Goal: Task Accomplishment & Management: Manage account settings

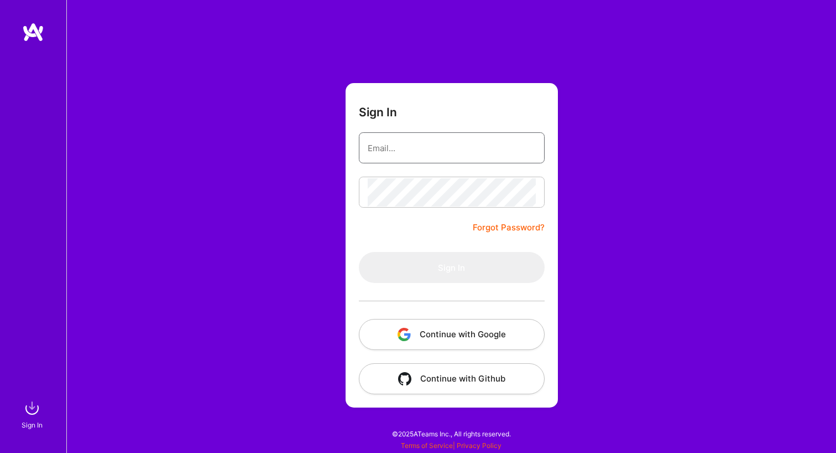
type input "taryns@hey.com"
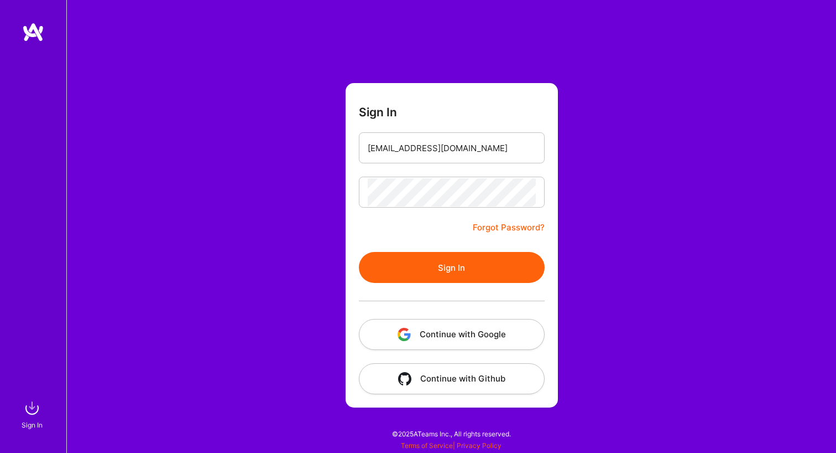
click at [406, 268] on button "Sign In" at bounding box center [452, 267] width 186 height 31
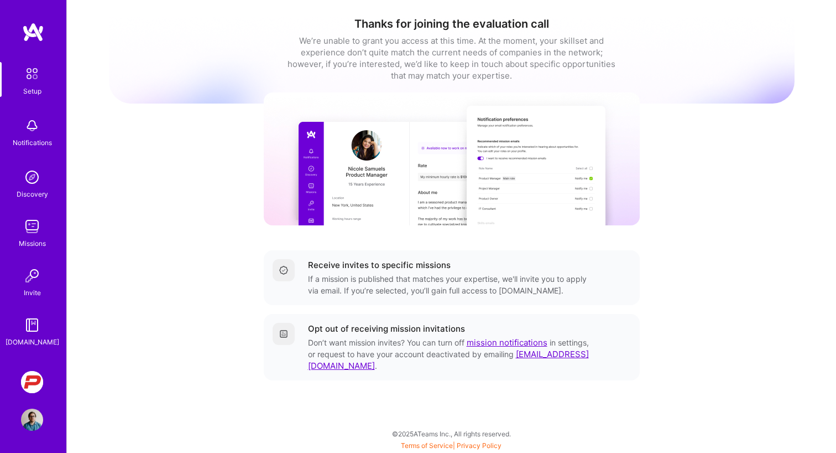
click at [42, 386] on img at bounding box center [32, 382] width 22 height 22
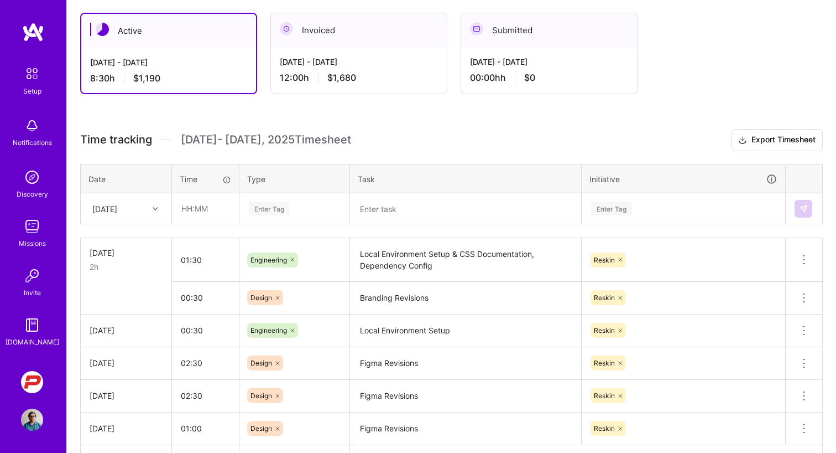
scroll to position [193, 0]
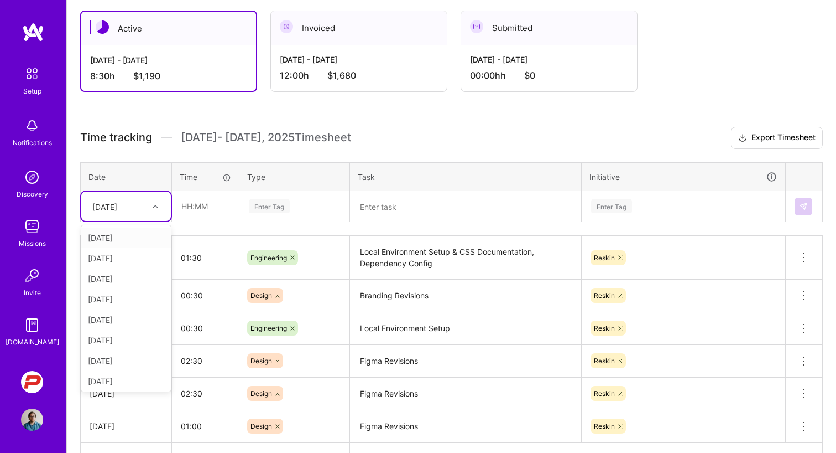
click at [158, 206] on div at bounding box center [156, 206] width 17 height 14
click at [115, 278] on div "[DATE]" at bounding box center [126, 278] width 90 height 20
click at [180, 210] on input "text" at bounding box center [206, 205] width 66 height 29
type input "02:00"
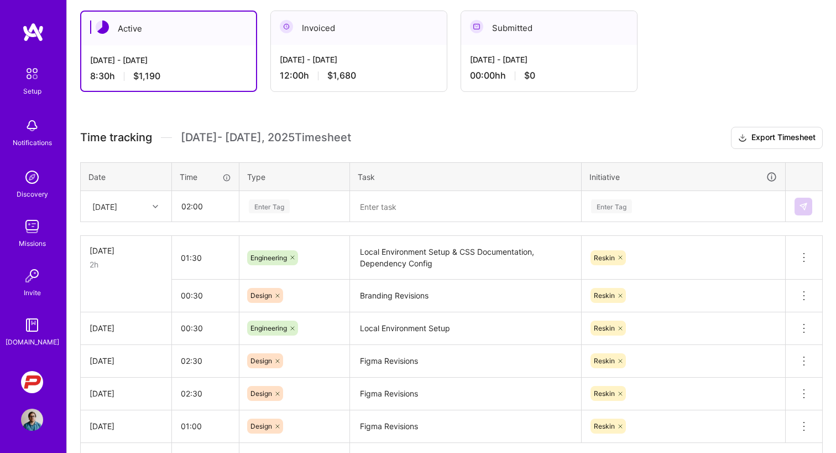
click at [263, 207] on div "Enter Tag" at bounding box center [269, 205] width 41 height 17
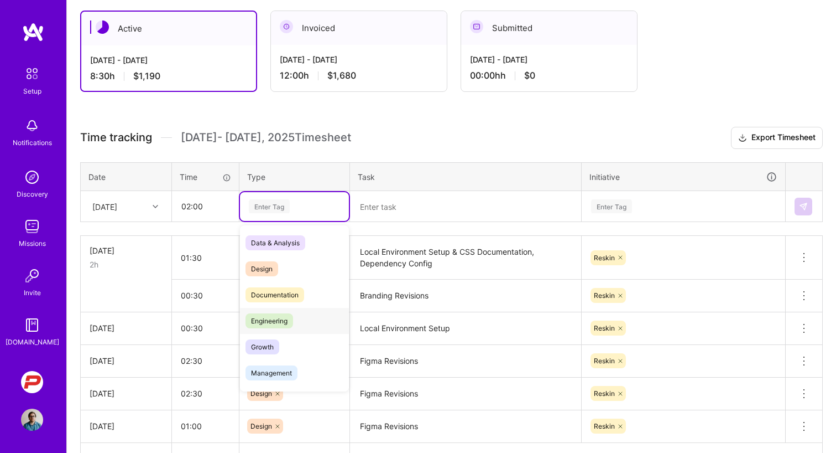
click at [264, 326] on span "Engineering" at bounding box center [270, 320] width 48 height 15
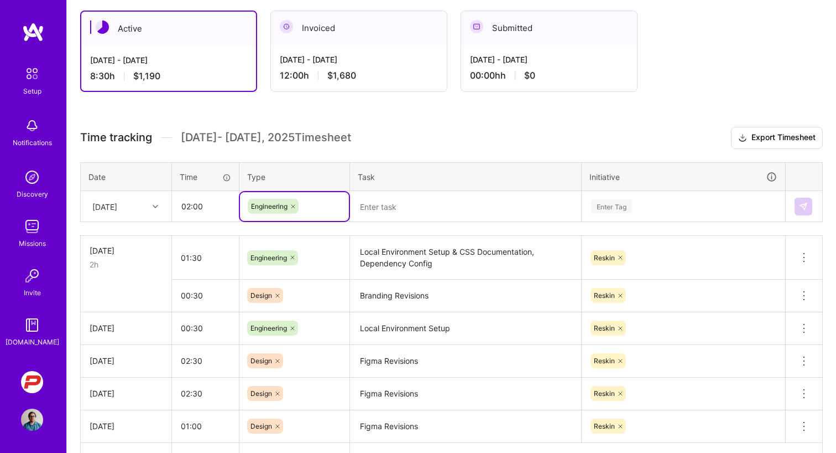
click at [387, 210] on textarea at bounding box center [465, 206] width 229 height 29
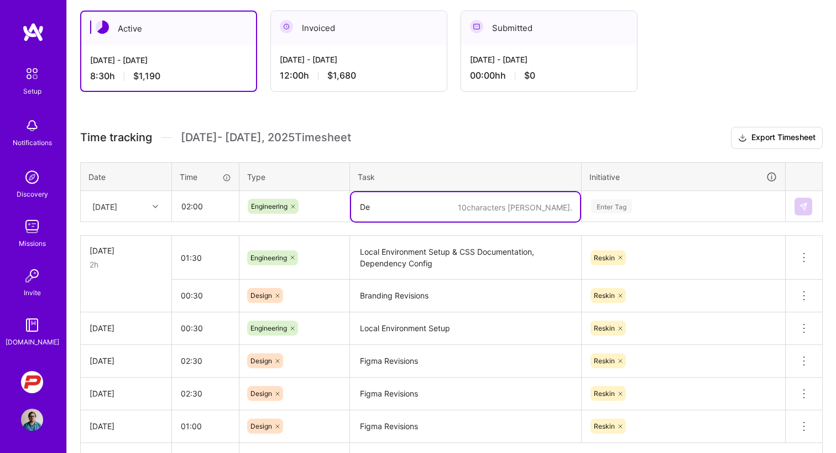
type textarea "D"
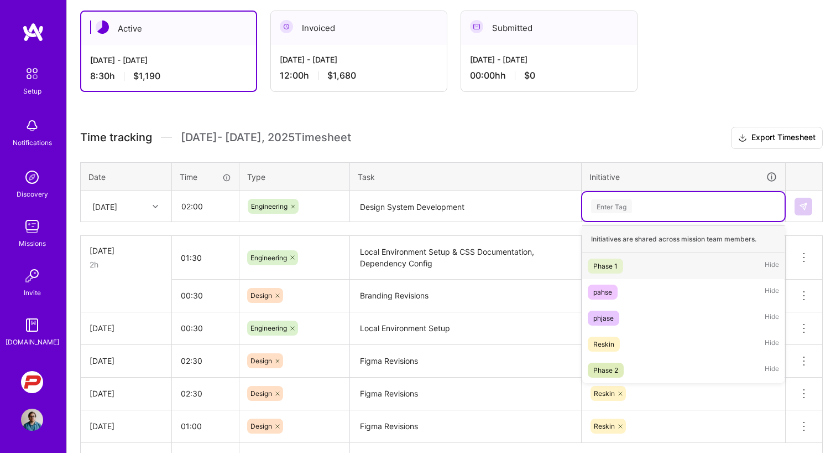
click at [610, 205] on div "Enter Tag" at bounding box center [611, 205] width 41 height 17
click at [605, 342] on div "Reskin" at bounding box center [604, 344] width 21 height 12
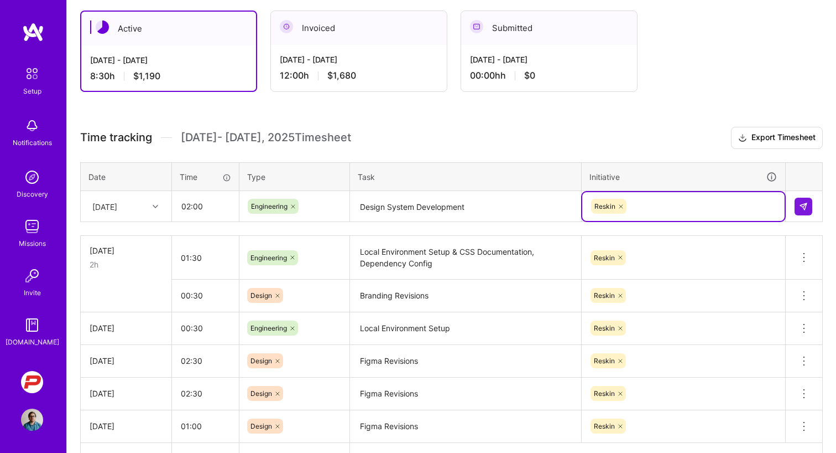
click at [376, 211] on textarea "Design System Development" at bounding box center [465, 206] width 229 height 29
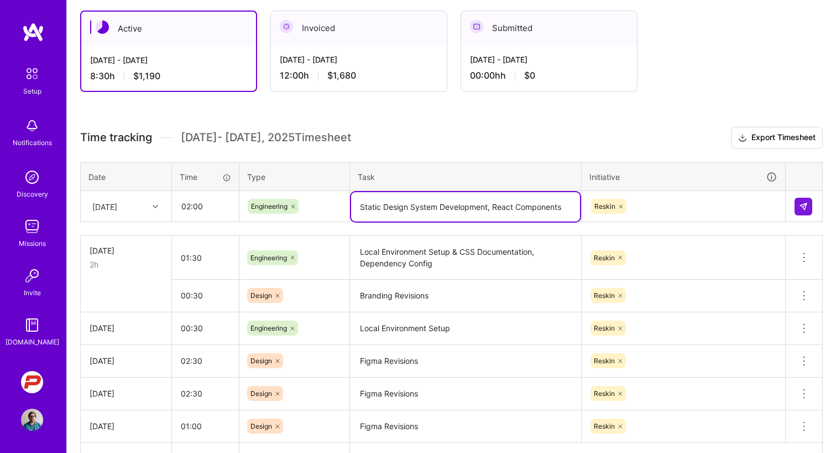
type textarea "Static Design System Development, React Components"
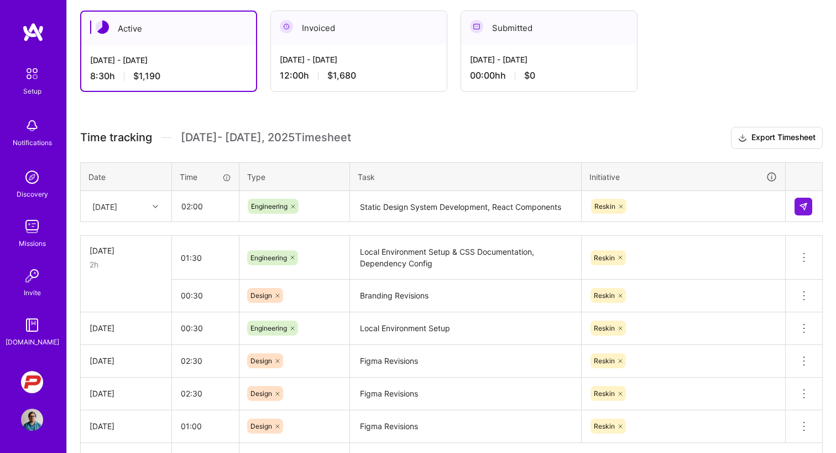
click at [452, 124] on div "Active Aug 1 - Aug 15, 2025 8:30 h $1,190 Invoiced Jul 16 - Jul 31, 2025 12:00 …" at bounding box center [452, 261] width 770 height 529
click at [673, 126] on div "Active Aug 1 - Aug 15, 2025 8:30 h $1,190 Invoiced Jul 16 - Jul 31, 2025 12:00 …" at bounding box center [452, 261] width 770 height 529
click at [800, 205] on img at bounding box center [803, 206] width 9 height 9
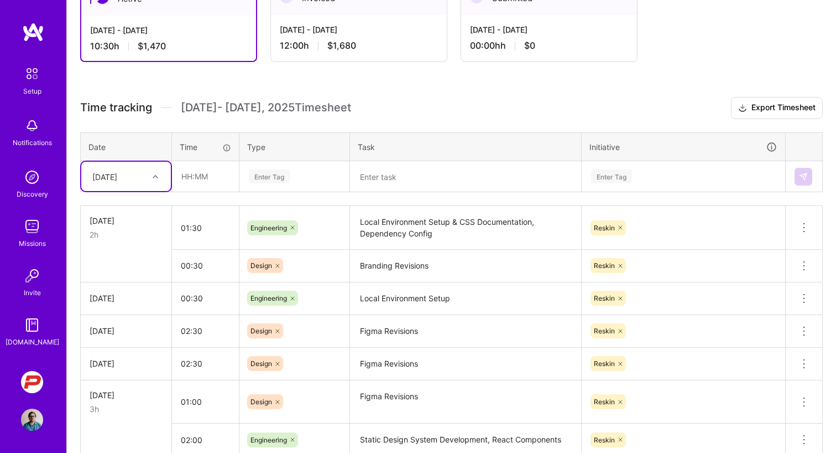
scroll to position [223, 0]
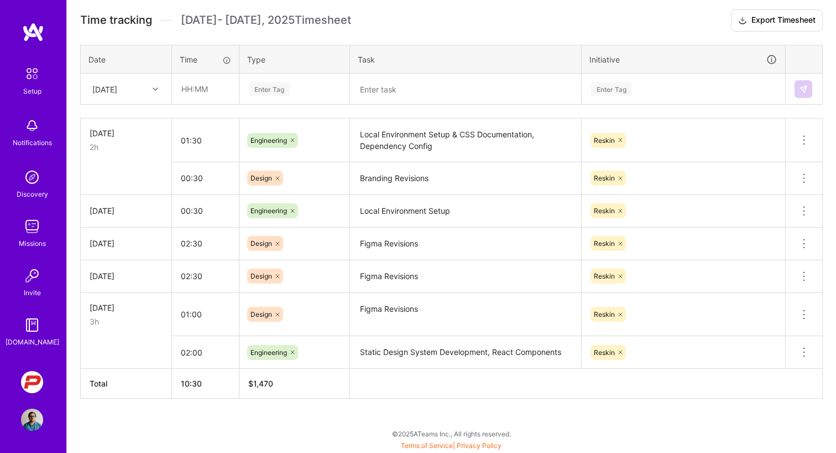
scroll to position [310, 0]
click at [804, 347] on icon at bounding box center [804, 351] width 13 height 13
click at [776, 371] on button "Delete row" at bounding box center [777, 370] width 58 height 27
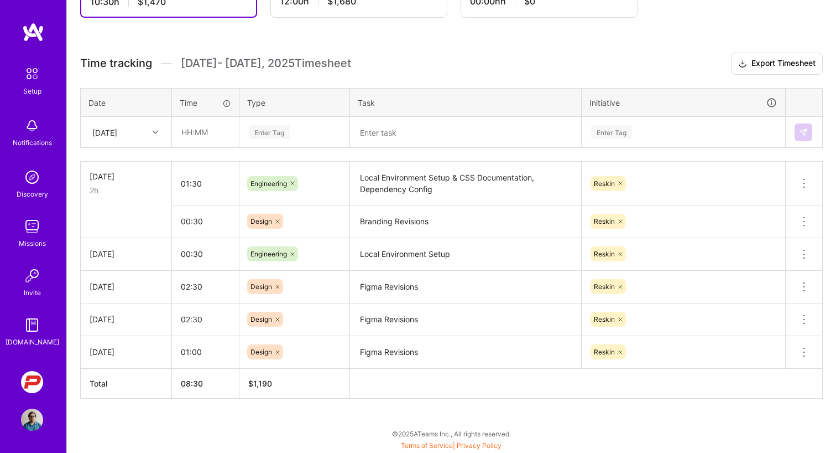
scroll to position [267, 0]
click at [199, 127] on input "text" at bounding box center [206, 131] width 66 height 29
type input "02:00"
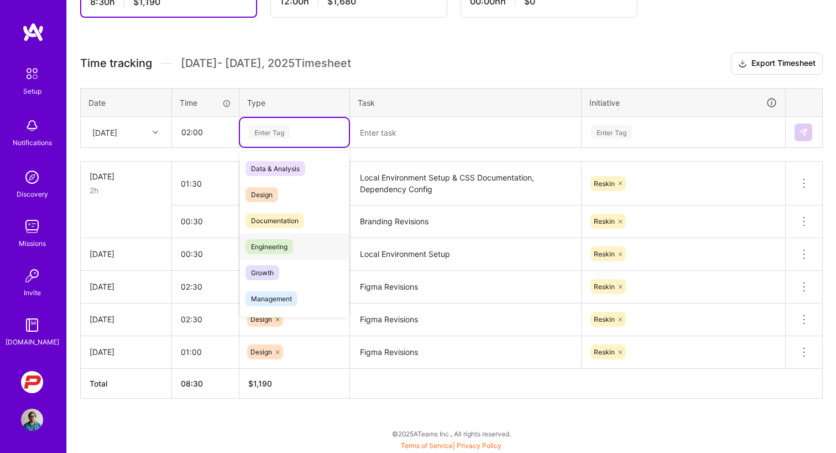
click at [278, 243] on span "Engineering" at bounding box center [270, 246] width 48 height 15
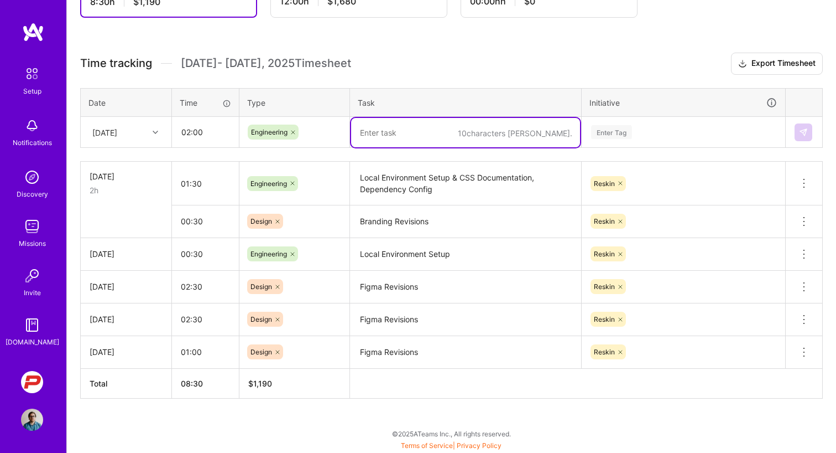
click at [383, 128] on textarea at bounding box center [465, 132] width 229 height 29
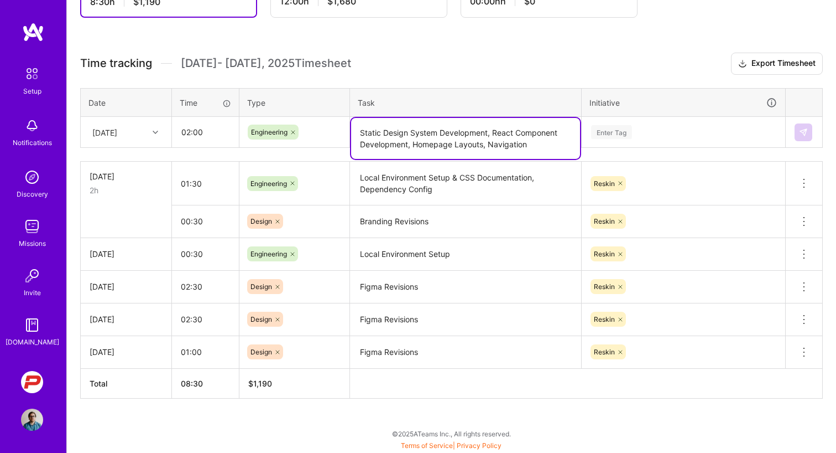
type textarea "Static Design System Development, React Component Development, Homepage Layouts…"
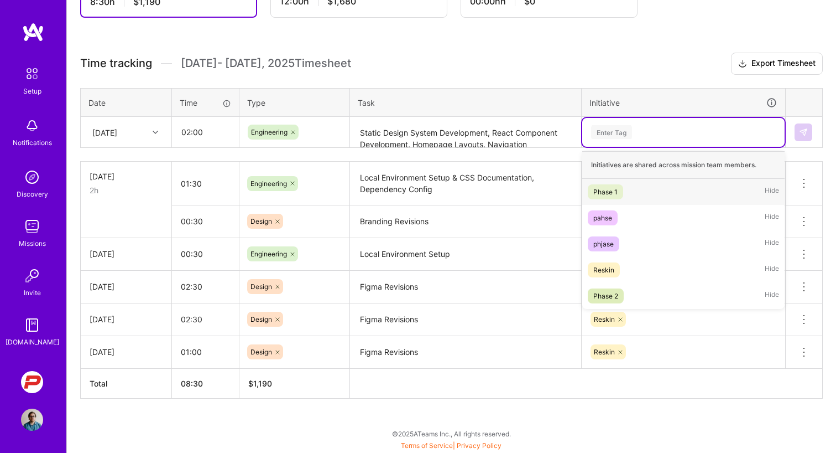
click at [604, 136] on div "Enter Tag" at bounding box center [611, 131] width 41 height 17
click at [599, 273] on div "Reskin" at bounding box center [604, 270] width 21 height 12
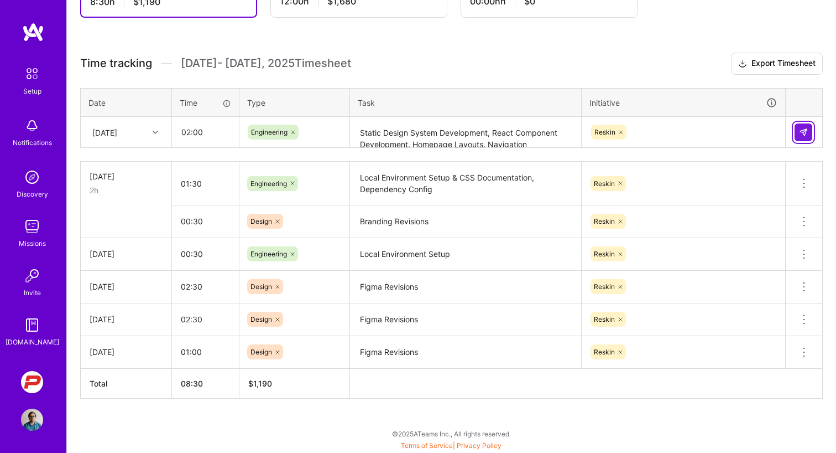
click at [804, 126] on button at bounding box center [804, 132] width 18 height 18
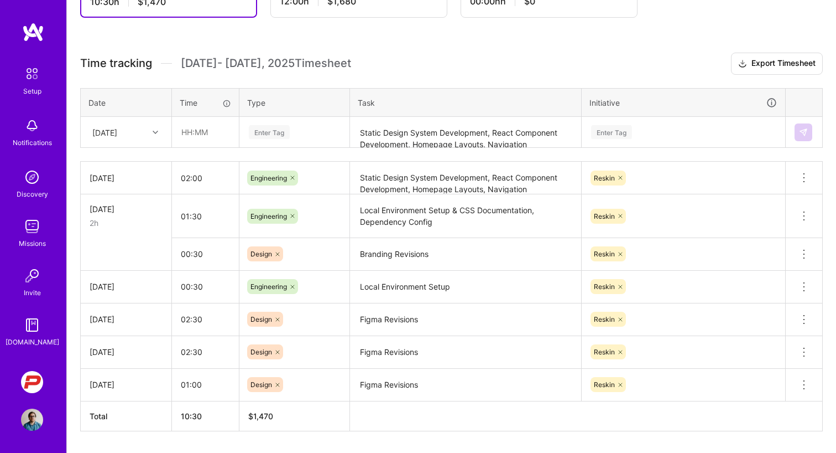
click at [806, 184] on icon at bounding box center [804, 177] width 13 height 13
click at [505, 177] on textarea "Static Design System Development, React Component Development, Homepage Layouts…" at bounding box center [465, 178] width 229 height 30
click at [505, 177] on textarea "Static Design System Development, React Component Development, Homepage Layouts…" at bounding box center [465, 183] width 229 height 41
click at [809, 180] on icon at bounding box center [804, 177] width 13 height 13
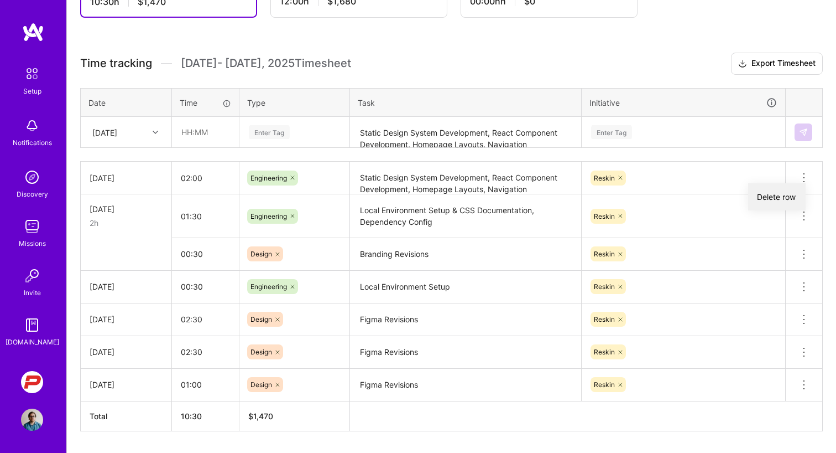
click at [784, 199] on button "Delete row" at bounding box center [777, 196] width 58 height 27
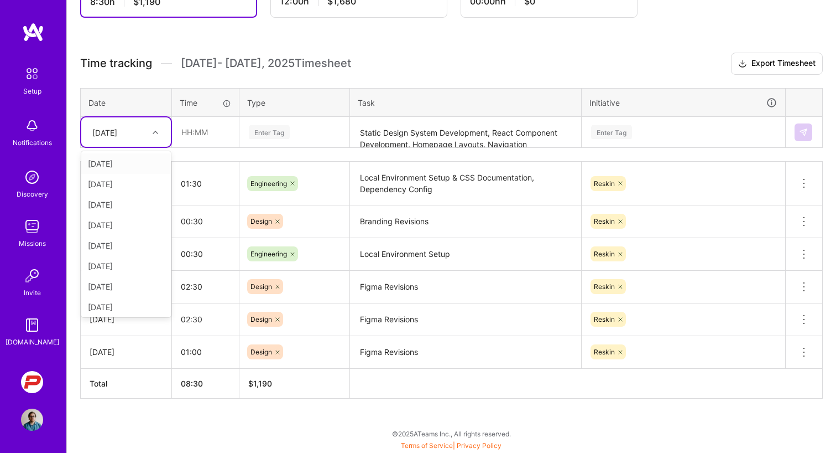
click at [148, 131] on div at bounding box center [156, 132] width 17 height 14
click at [129, 284] on div "[DATE]" at bounding box center [126, 284] width 90 height 20
click at [195, 139] on input "text" at bounding box center [206, 131] width 66 height 29
type input "02:00"
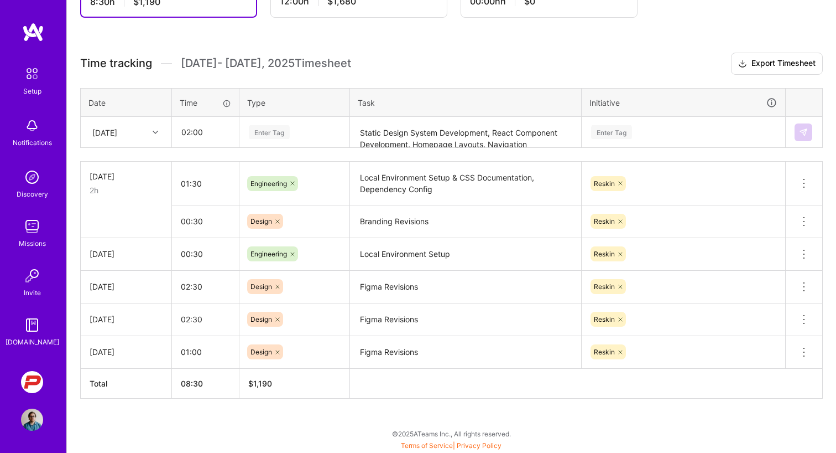
click at [261, 128] on div "Enter Tag" at bounding box center [269, 131] width 41 height 17
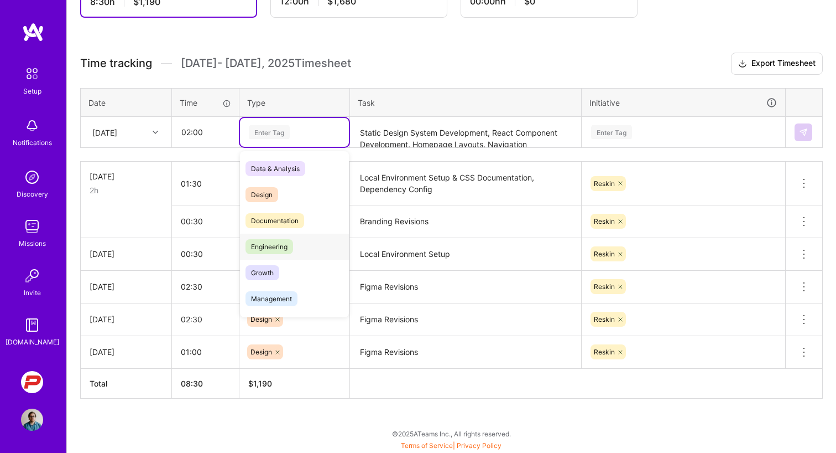
click at [272, 241] on span "Engineering" at bounding box center [270, 246] width 48 height 15
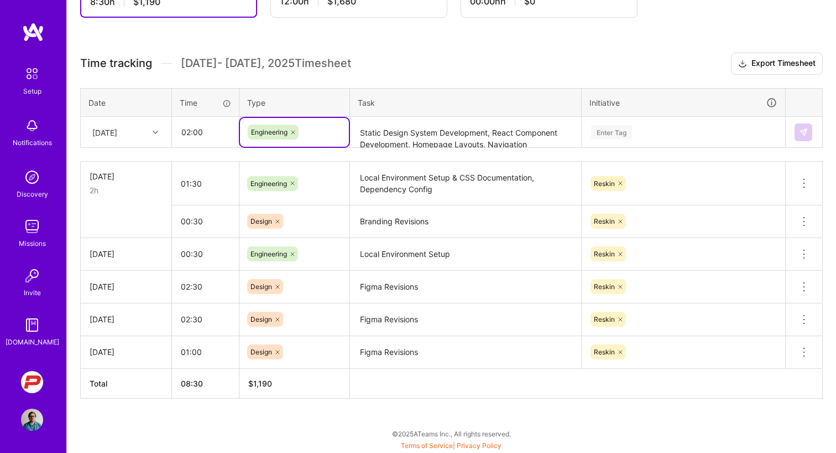
click at [382, 129] on textarea "Static Design System Development, React Component Development, Homepage Layouts…" at bounding box center [465, 132] width 229 height 29
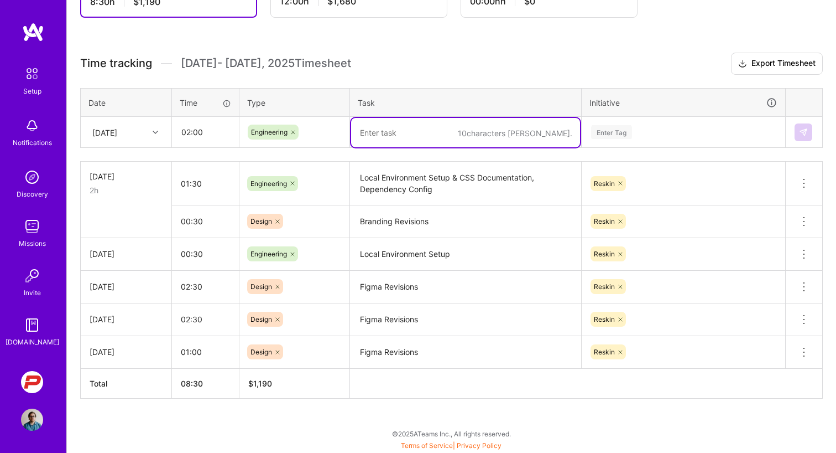
paste textarea "Static Design System Development, React Component Development, Homepage Layouts…"
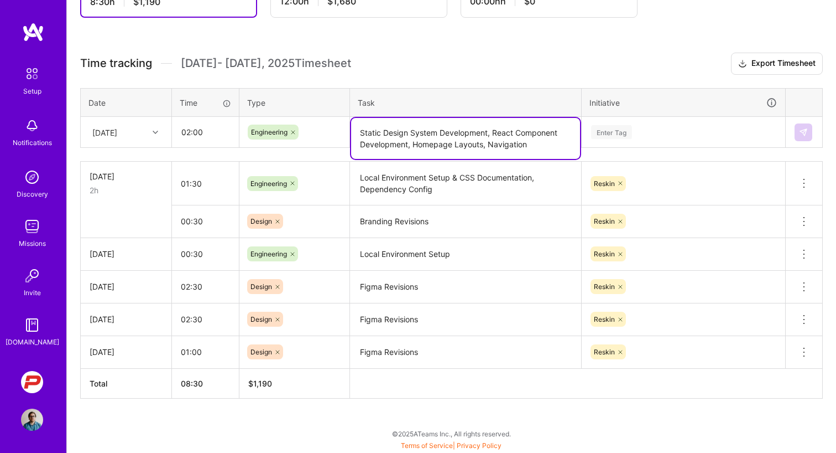
type textarea "Static Design System Development, React Component Development, Homepage Layouts…"
click at [609, 129] on div "Enter Tag" at bounding box center [611, 131] width 41 height 17
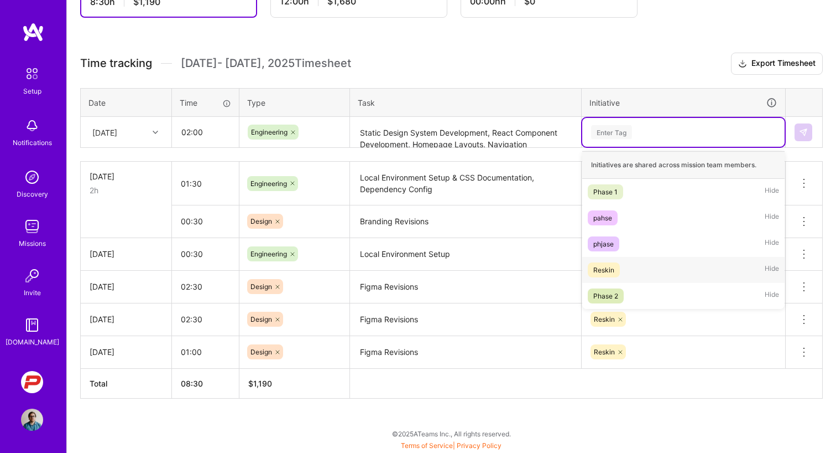
click at [599, 269] on div "Reskin" at bounding box center [604, 270] width 21 height 12
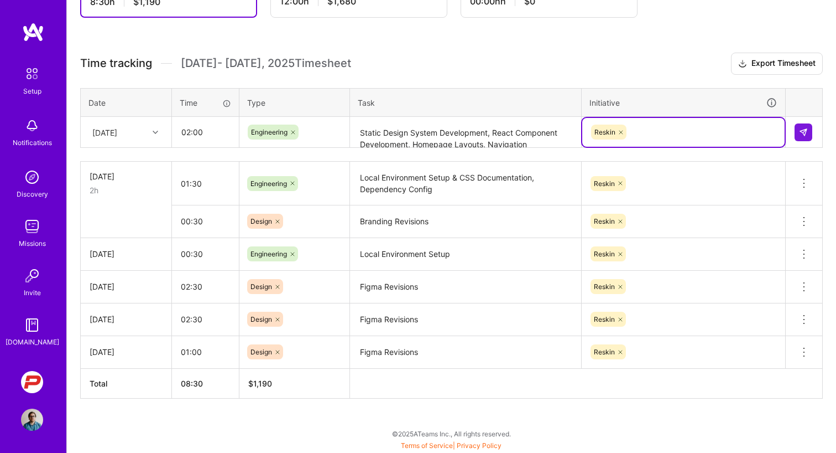
click at [672, 87] on div "Time tracking [DATE] - [DATE] Timesheet Export Timesheet Date Time Type Task In…" at bounding box center [451, 226] width 743 height 346
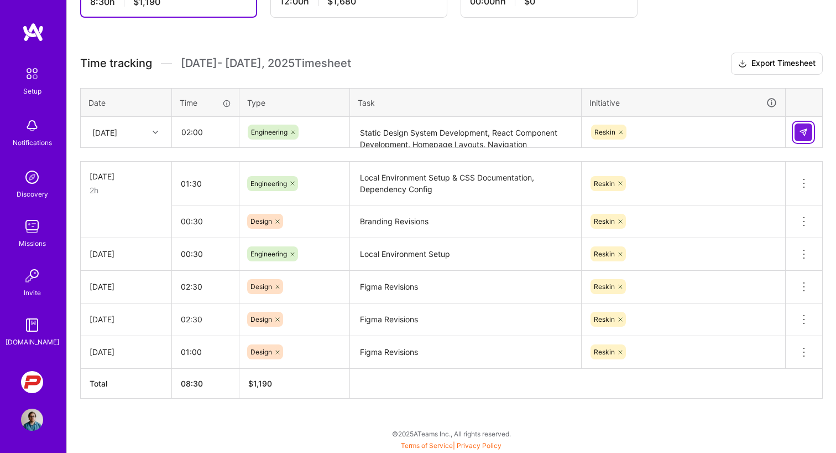
click at [800, 130] on img at bounding box center [803, 132] width 9 height 9
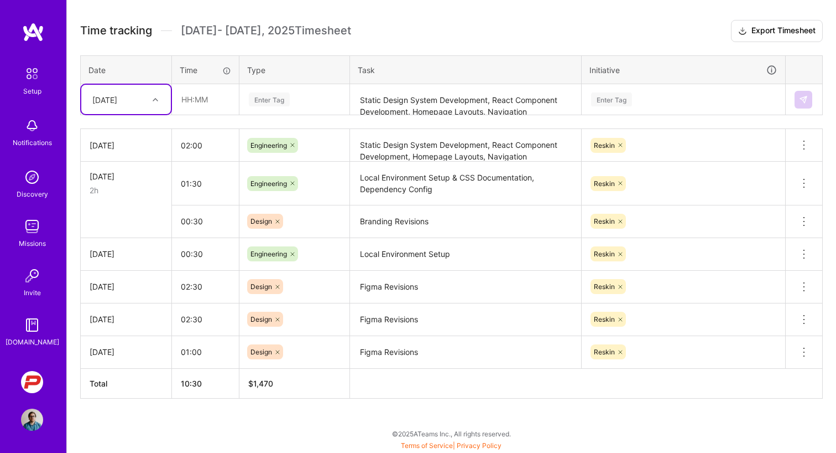
scroll to position [300, 0]
click at [160, 98] on div at bounding box center [156, 99] width 17 height 14
click at [118, 256] on div "[DATE]" at bounding box center [126, 251] width 90 height 20
click at [179, 102] on input "text" at bounding box center [206, 99] width 66 height 29
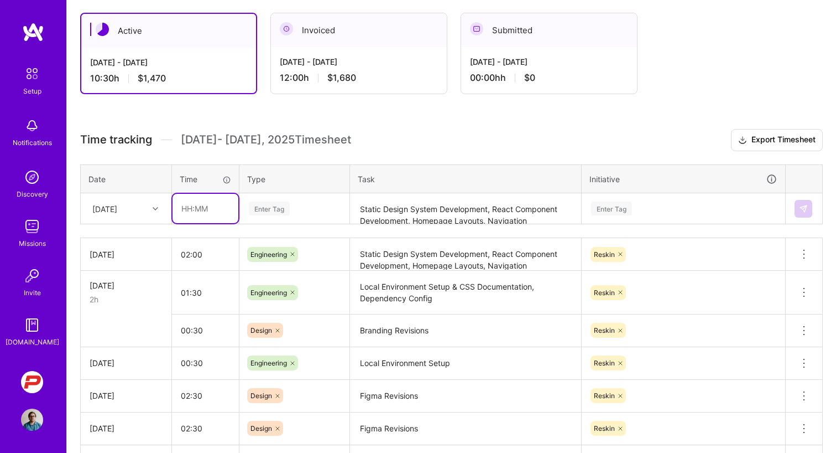
scroll to position [177, 0]
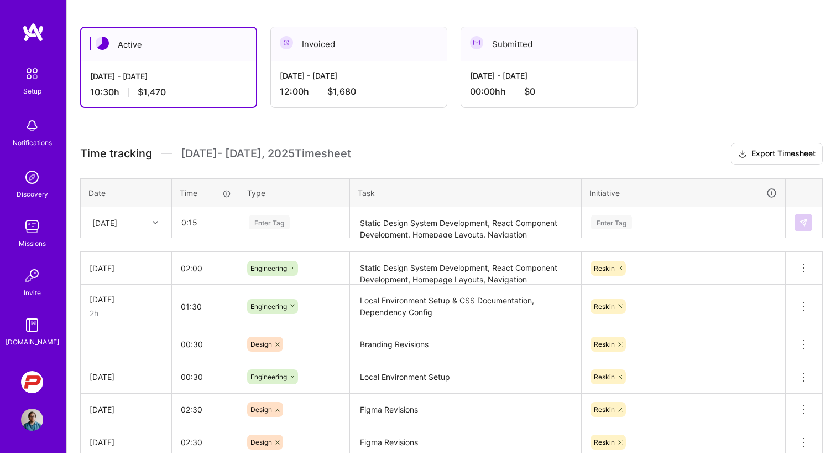
type input "00:15"
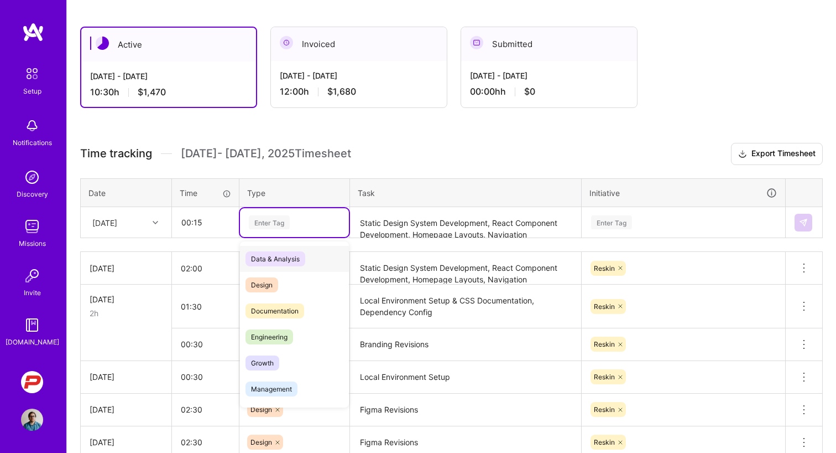
click at [267, 222] on div "Enter Tag" at bounding box center [269, 222] width 41 height 17
click at [261, 284] on span "Design" at bounding box center [262, 284] width 33 height 15
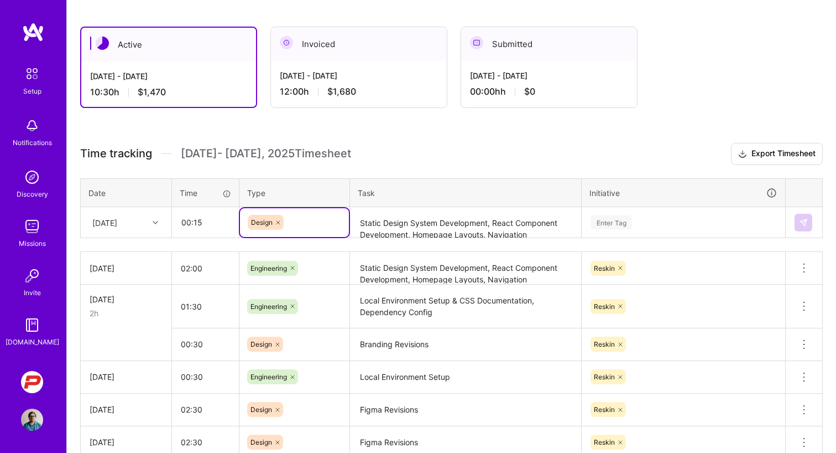
click at [373, 227] on textarea "Static Design System Development, React Component Development, Homepage Layouts…" at bounding box center [465, 222] width 229 height 29
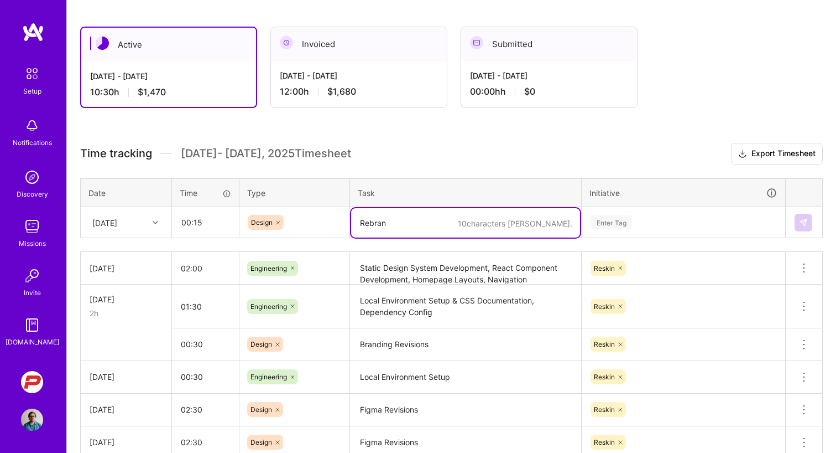
type textarea "Rebrand"
type textarea "Branding Revisions"
click at [226, 220] on input "00:15" at bounding box center [206, 221] width 66 height 29
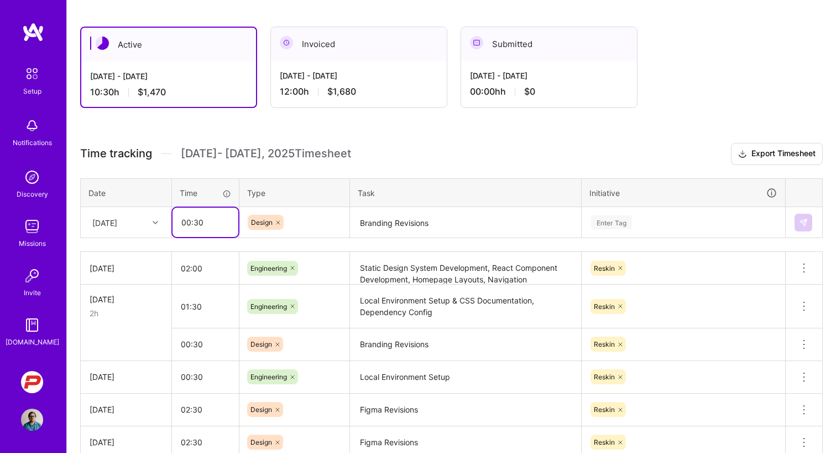
type input "00:30"
click at [443, 229] on textarea "Branding Revisions" at bounding box center [465, 222] width 229 height 29
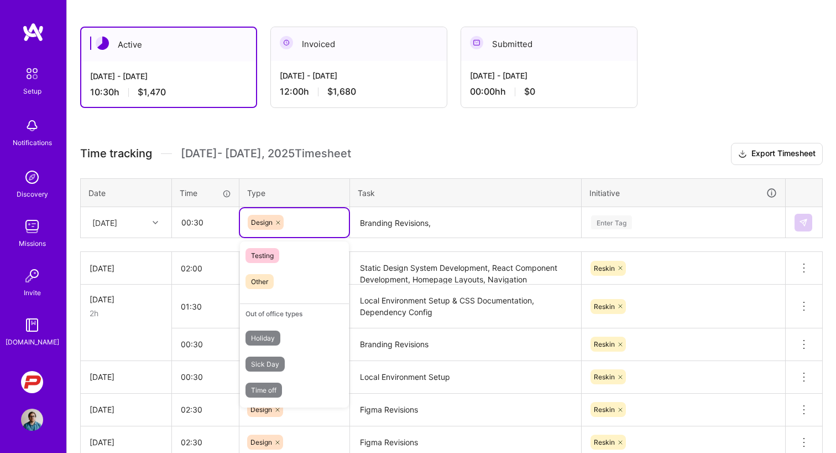
scroll to position [280, 0]
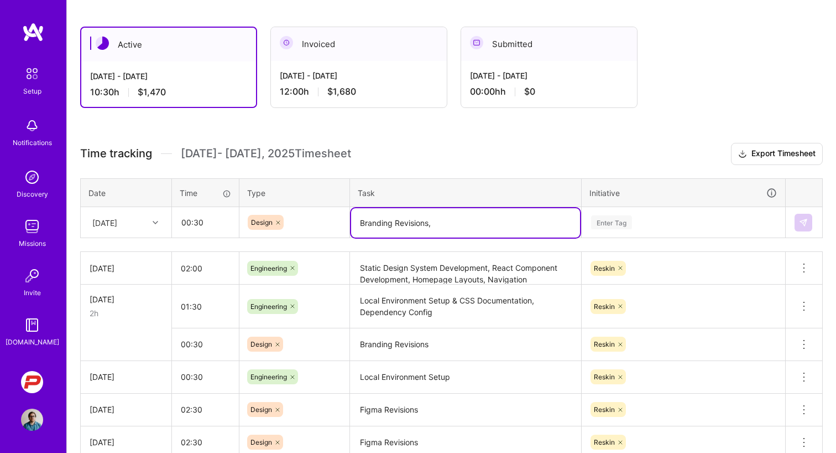
click at [457, 222] on textarea "Branding Revisions," at bounding box center [465, 222] width 229 height 29
type textarea "Branding Revisions, Color Adjustments"
click at [602, 224] on div "Enter Tag" at bounding box center [611, 222] width 41 height 17
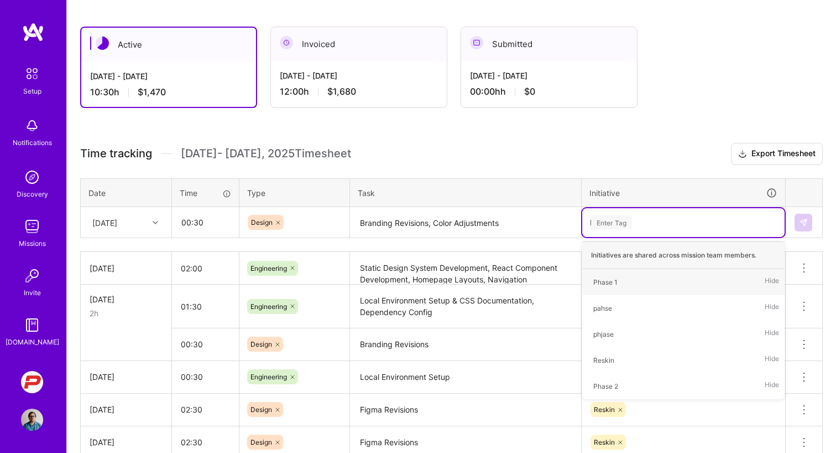
type input "Re"
click at [605, 283] on div "Reskin" at bounding box center [604, 282] width 21 height 12
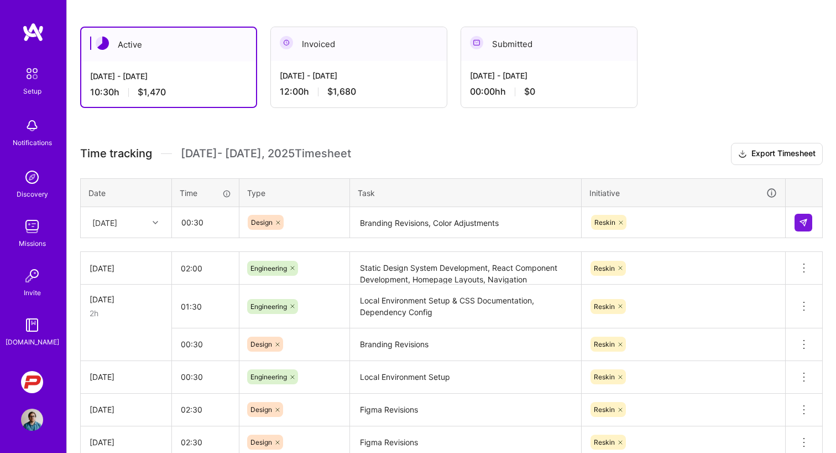
click at [553, 161] on h3 "Time tracking [DATE] - [DATE] Timesheet Export Timesheet" at bounding box center [451, 154] width 743 height 22
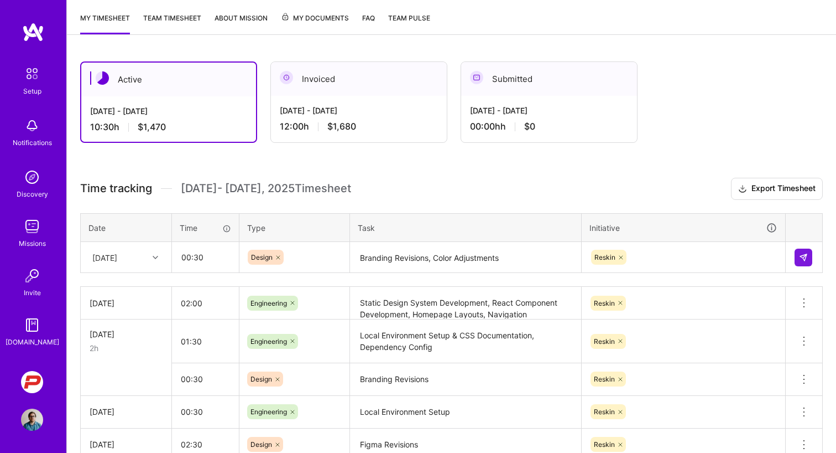
scroll to position [156, 0]
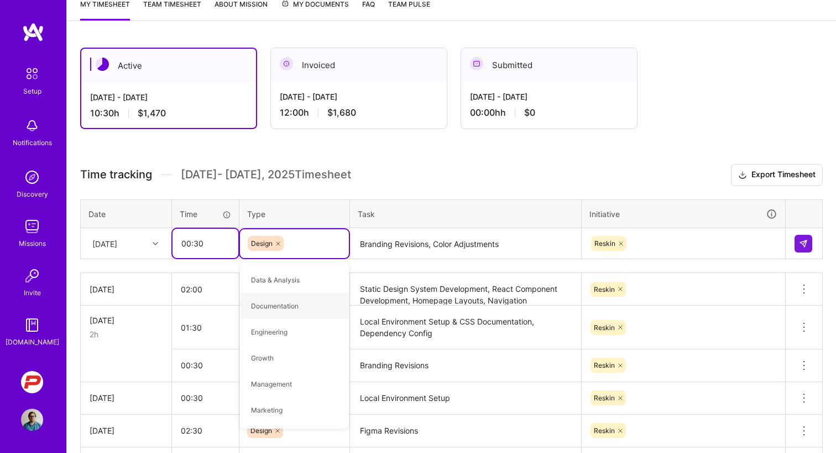
click at [211, 246] on input "00:30" at bounding box center [206, 242] width 66 height 29
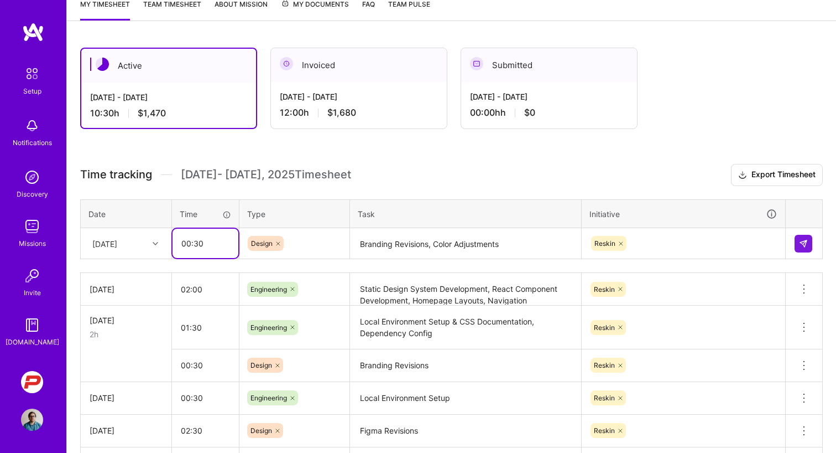
click at [195, 240] on input "00:30" at bounding box center [206, 242] width 66 height 29
click at [191, 242] on input "00:30" at bounding box center [206, 242] width 66 height 29
type input "01:30"
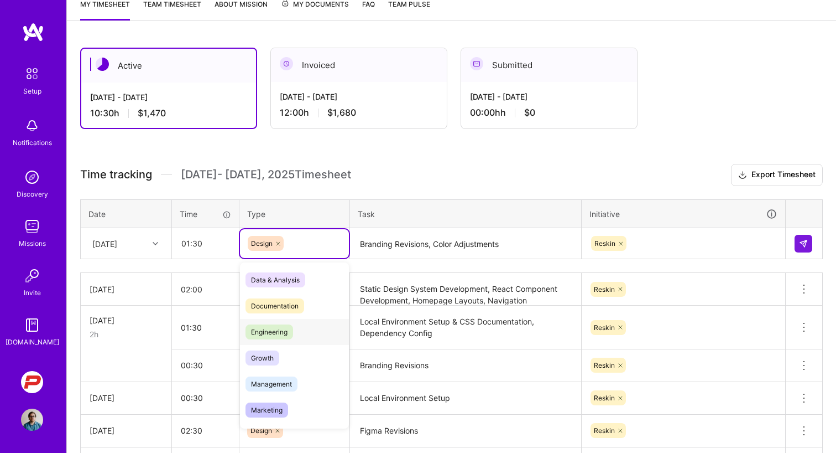
click at [265, 325] on span "Engineering" at bounding box center [270, 331] width 48 height 15
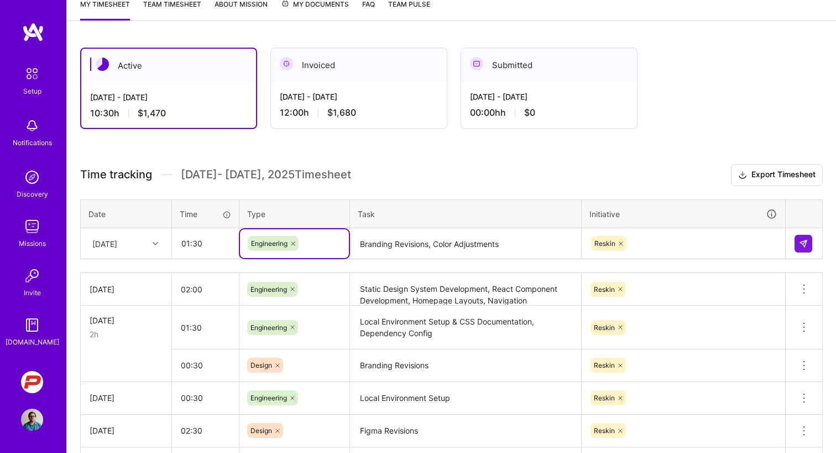
click at [438, 247] on textarea "Branding Revisions, Color Adjustments" at bounding box center [465, 243] width 229 height 29
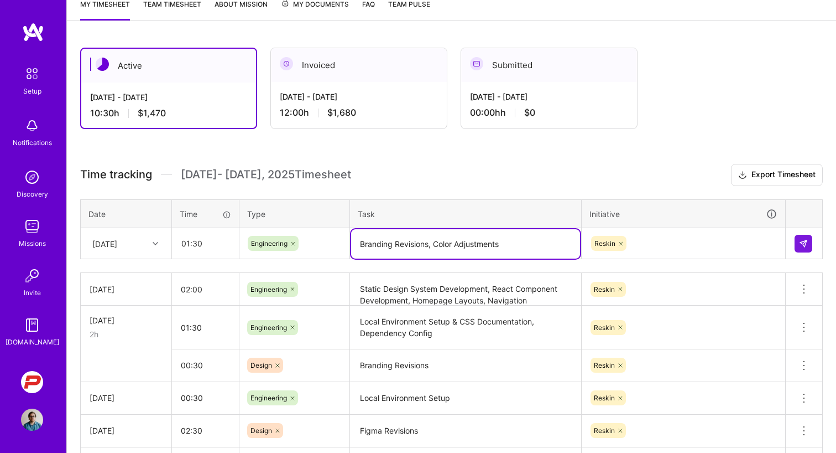
click at [438, 247] on textarea "Branding Revisions, Color Adjustments" at bounding box center [465, 243] width 229 height 29
type textarea "C"
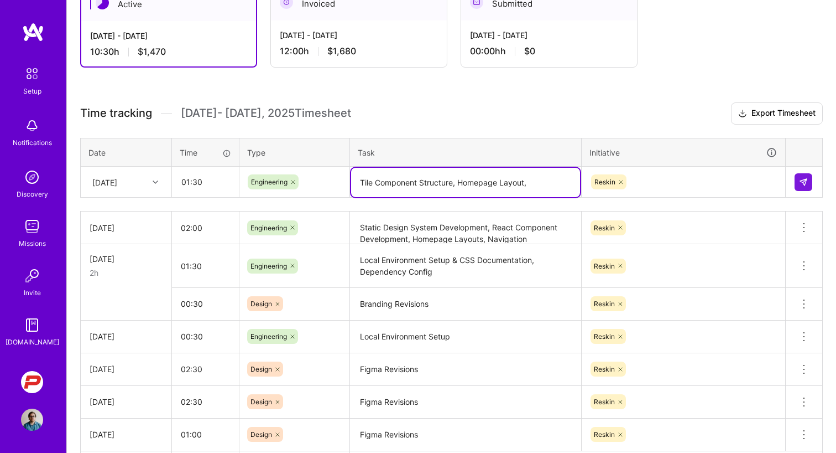
scroll to position [217, 0]
type textarea "Tile Component Structure, Homepage Layout,"
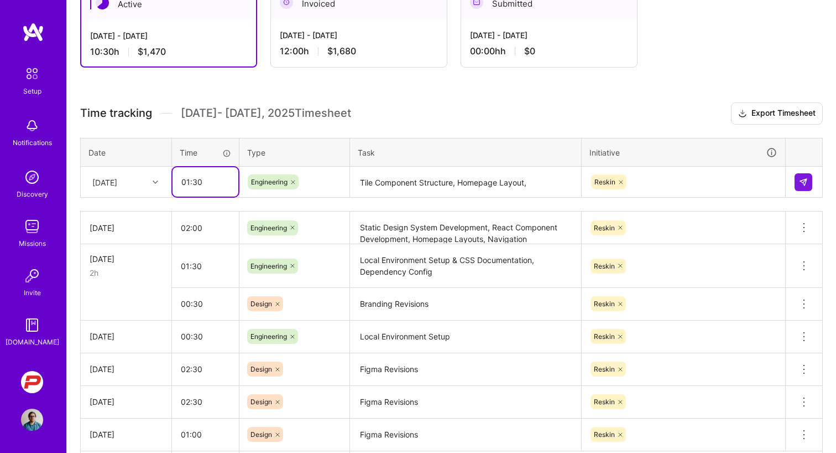
click at [211, 179] on input "01:30" at bounding box center [206, 181] width 66 height 29
click at [389, 113] on h3 "Time tracking [DATE] - [DATE] Timesheet Export Timesheet" at bounding box center [451, 113] width 743 height 22
click at [214, 186] on input "01:00" at bounding box center [206, 181] width 66 height 29
type input "01:30"
click at [383, 131] on div "Time tracking [DATE] - [DATE] Timesheet Export Timesheet Date Time Type Task In…" at bounding box center [451, 291] width 743 height 378
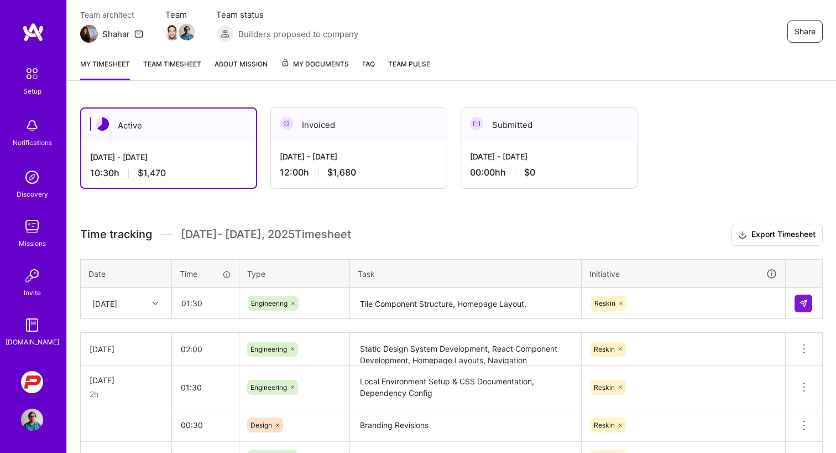
scroll to position [112, 0]
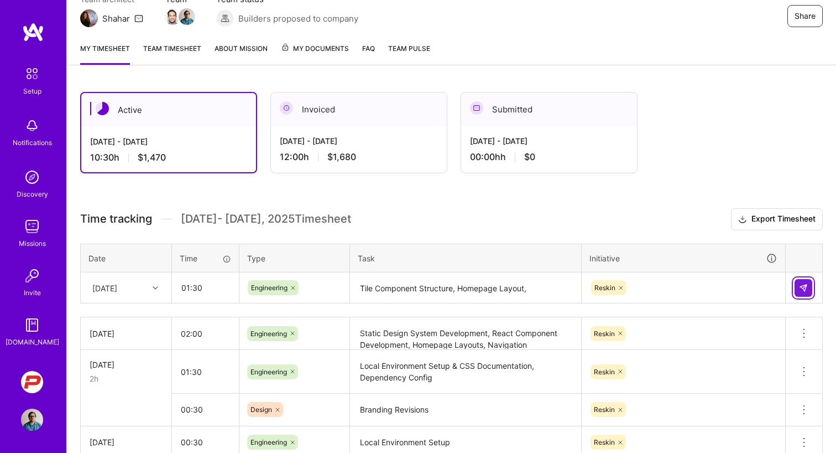
click at [798, 284] on button at bounding box center [804, 288] width 18 height 18
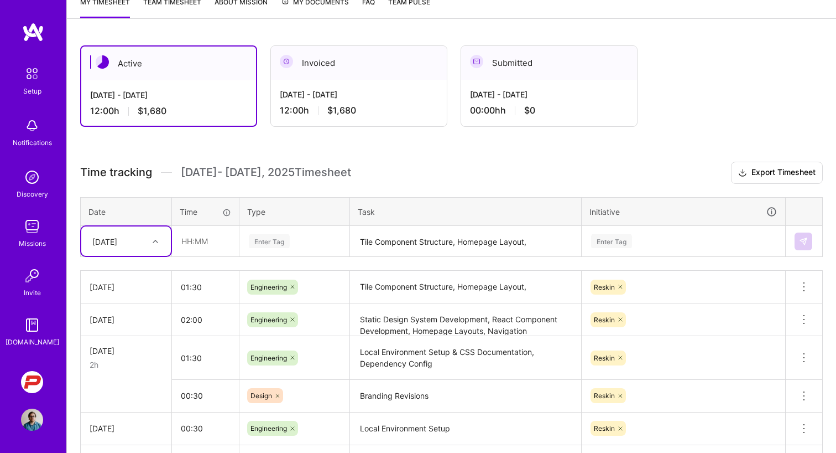
scroll to position [153, 0]
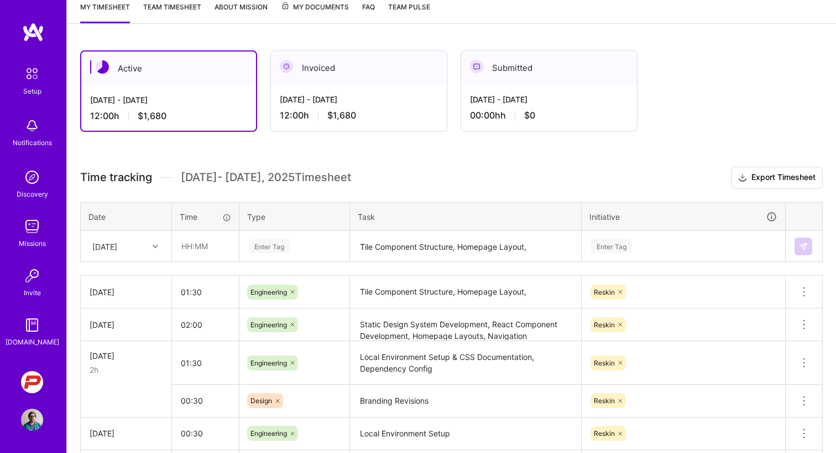
click at [627, 176] on h3 "Time tracking [DATE] - [DATE] Timesheet Export Timesheet" at bounding box center [451, 178] width 743 height 22
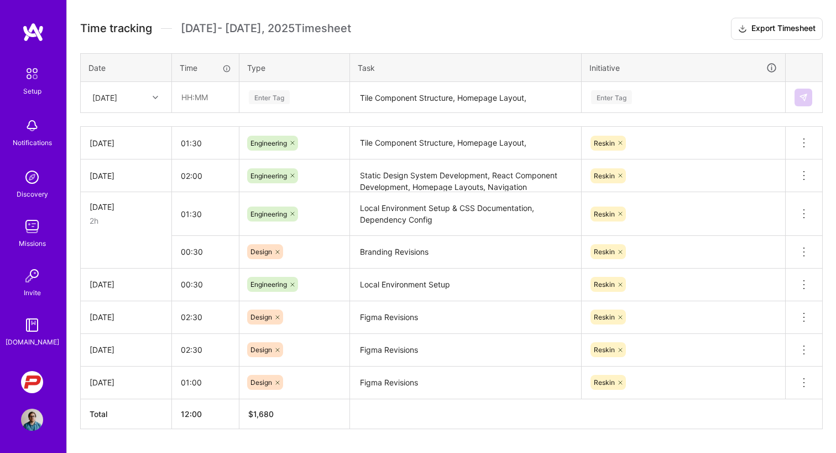
scroll to position [302, 0]
click at [198, 321] on input "02:30" at bounding box center [205, 316] width 67 height 29
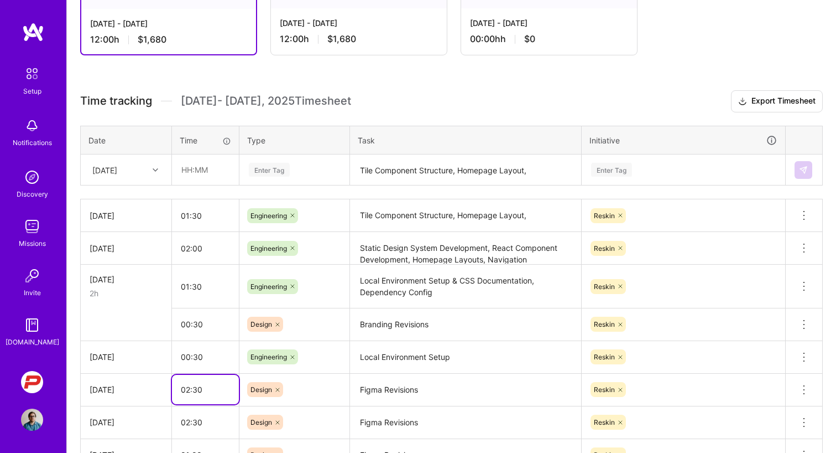
scroll to position [224, 0]
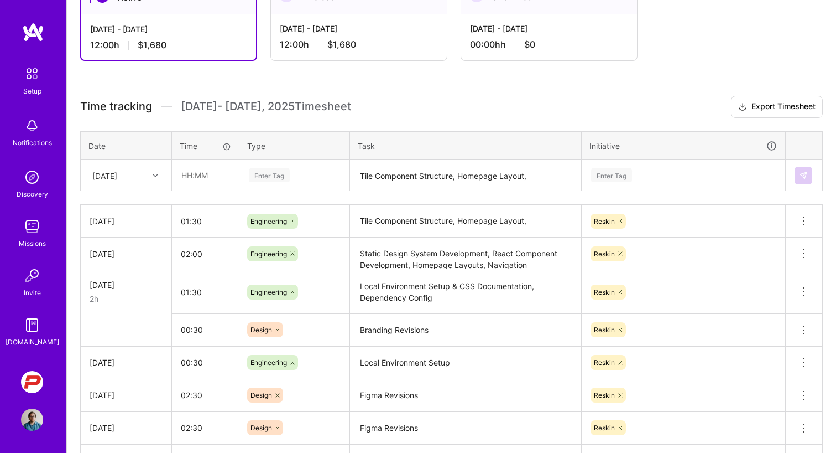
click at [482, 99] on h3 "Time tracking [DATE] - [DATE] Timesheet Export Timesheet" at bounding box center [451, 107] width 743 height 22
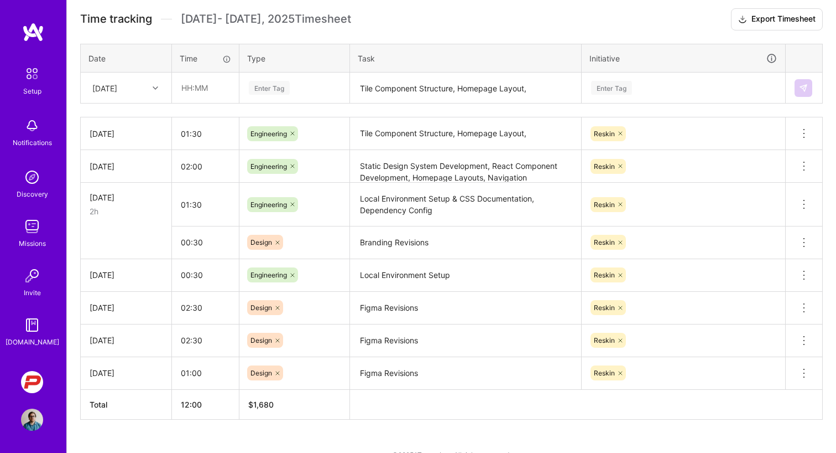
scroll to position [311, 0]
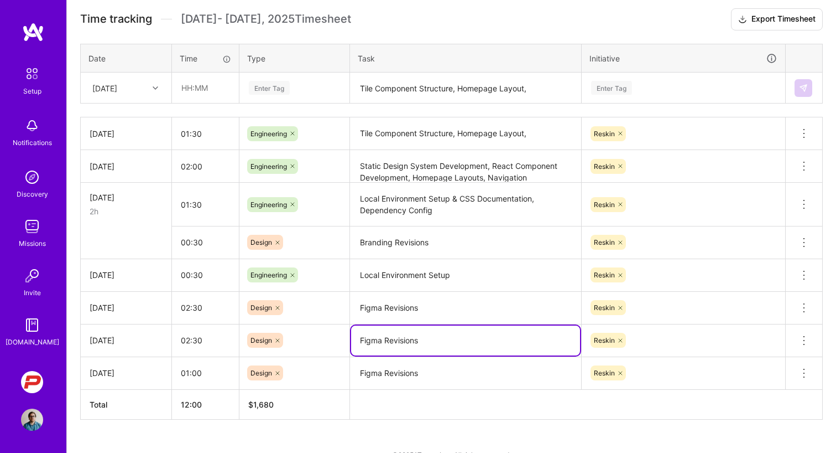
click at [430, 343] on textarea "Figma Revisions" at bounding box center [465, 340] width 229 height 30
click at [440, 309] on textarea "Figma Revisions" at bounding box center [465, 308] width 229 height 30
type textarea "Figma Revisions, Tiles"
click at [450, 340] on textarea "Figma Revisions" at bounding box center [465, 340] width 229 height 31
type textarea "Figma Revisions, Tiles, Filter Components"
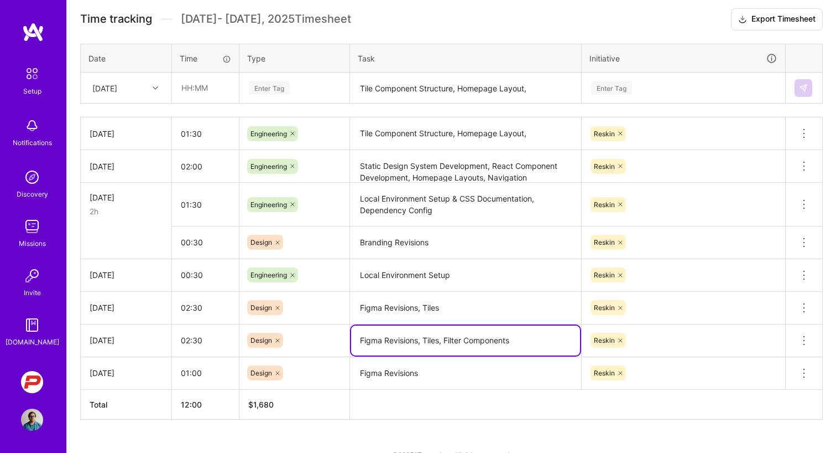
click at [437, 370] on textarea "Figma Revisions" at bounding box center [465, 373] width 229 height 30
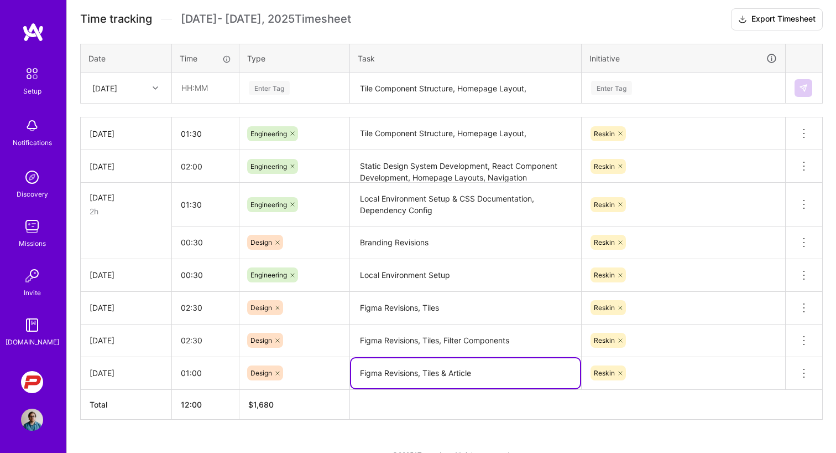
type textarea "Figma Revisions, Tiles & Article"
click at [456, 315] on textarea "Figma Revisions, Tiles" at bounding box center [465, 308] width 229 height 31
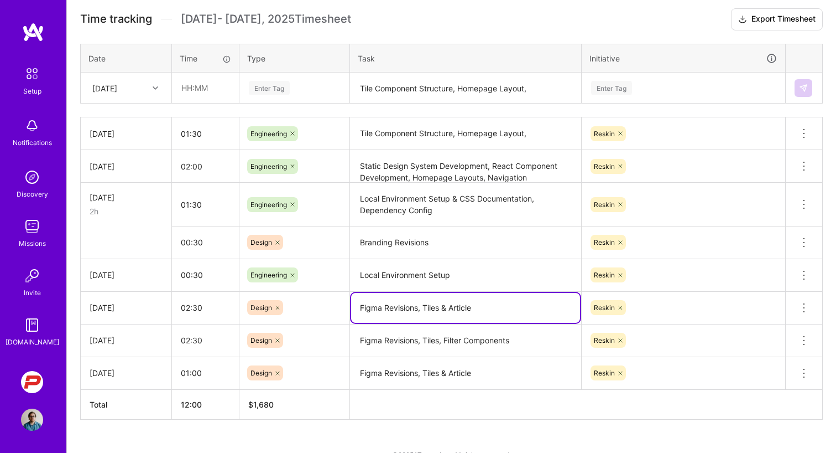
type textarea "Figma Revisions, Tiles & Article"
click at [508, 378] on textarea "Figma Revisions, Tiles & Article" at bounding box center [465, 373] width 229 height 31
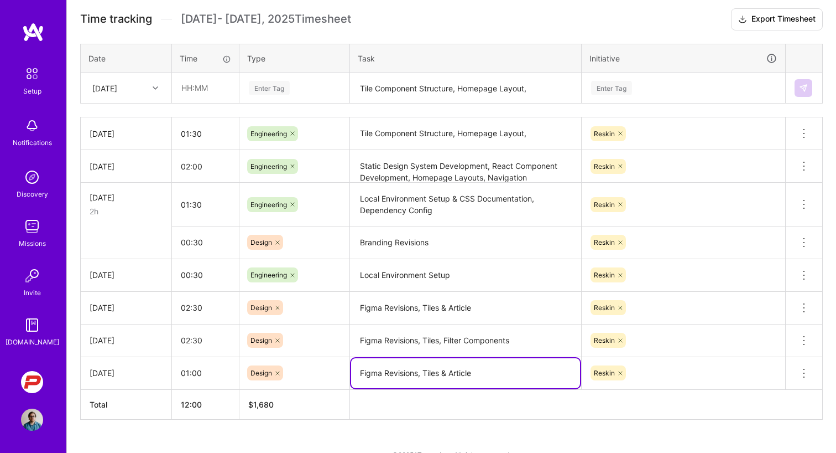
click at [443, 339] on textarea "Figma Revisions, Tiles, Filter Components" at bounding box center [465, 340] width 229 height 31
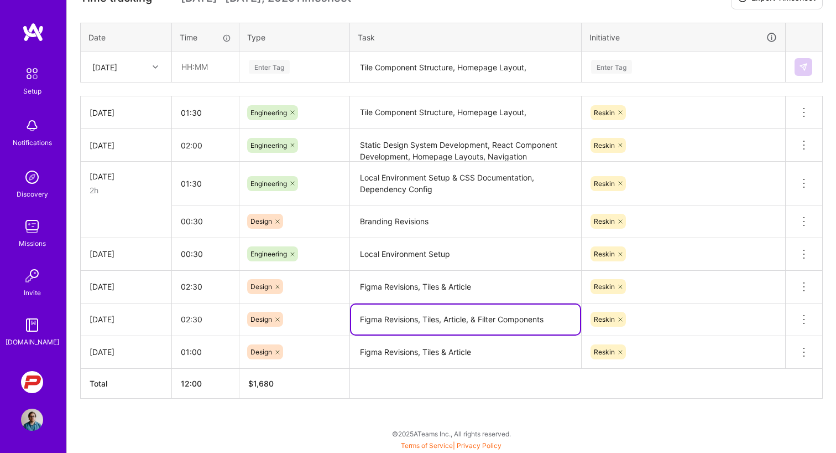
scroll to position [332, 0]
type textarea "Figma Revisions, Tiles, Article, & Filter Components"
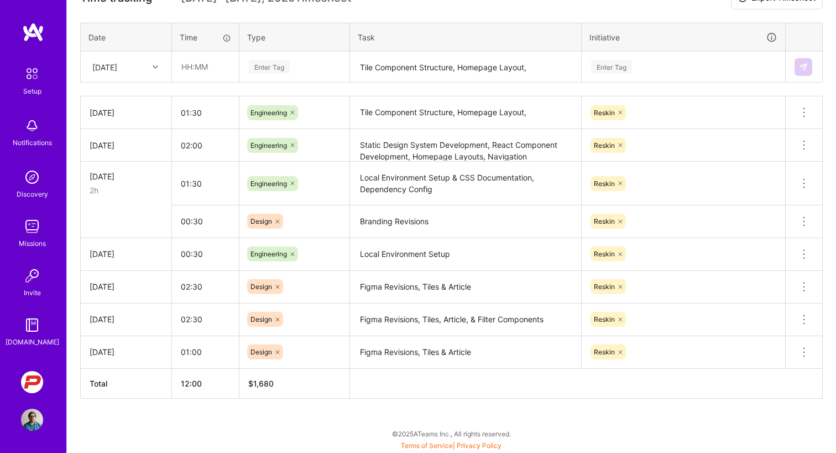
click at [463, 401] on div "Active [DATE] - [DATE] 12:00 h $1,680 Invoiced [DATE] - [DATE] 12:00 h $1,680 S…" at bounding box center [452, 155] width 770 height 595
click at [550, 279] on textarea "Figma Revisions, Tiles & Article" at bounding box center [465, 287] width 229 height 31
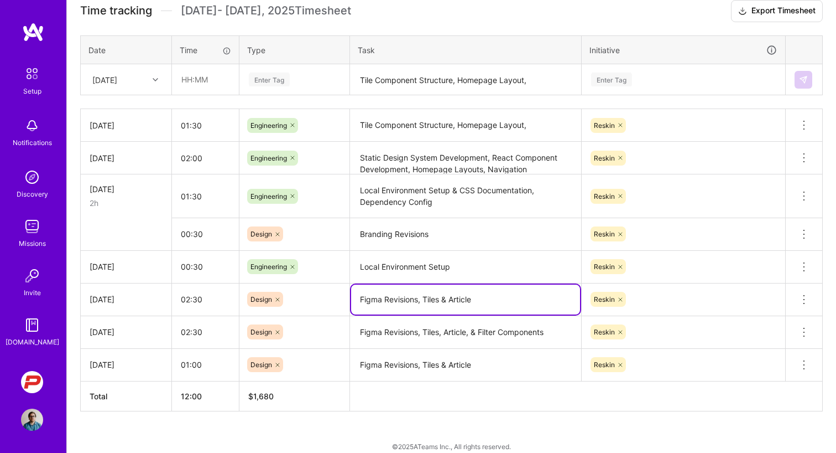
scroll to position [320, 0]
click at [367, 419] on div "Active [DATE] - [DATE] 12:00 h $1,680 Invoiced [DATE] - [DATE] 12:00 h $1,680 S…" at bounding box center [452, 168] width 770 height 595
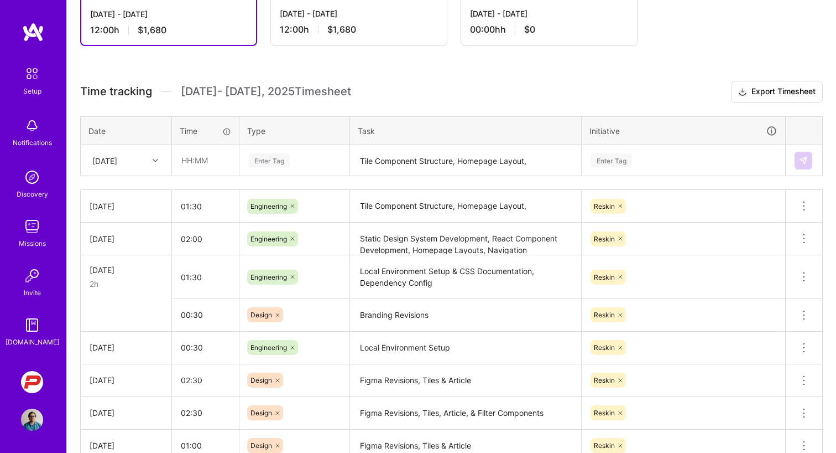
scroll to position [239, 0]
click at [459, 99] on h3 "Time tracking [DATE] - [DATE] Timesheet Export Timesheet" at bounding box center [451, 92] width 743 height 22
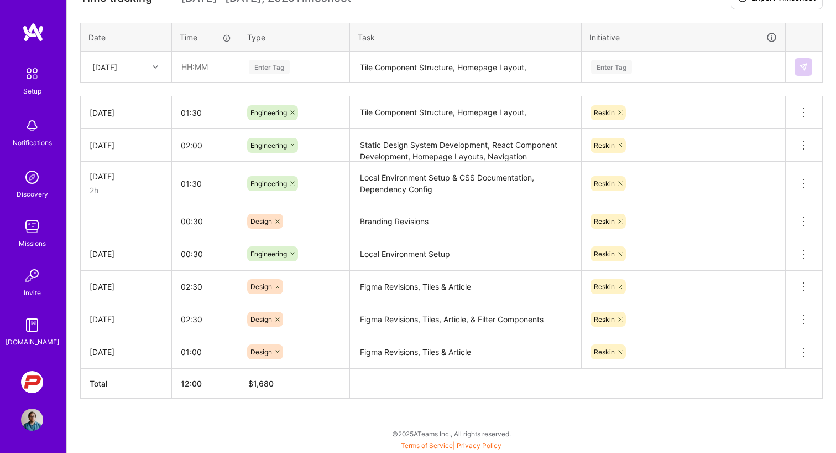
scroll to position [332, 0]
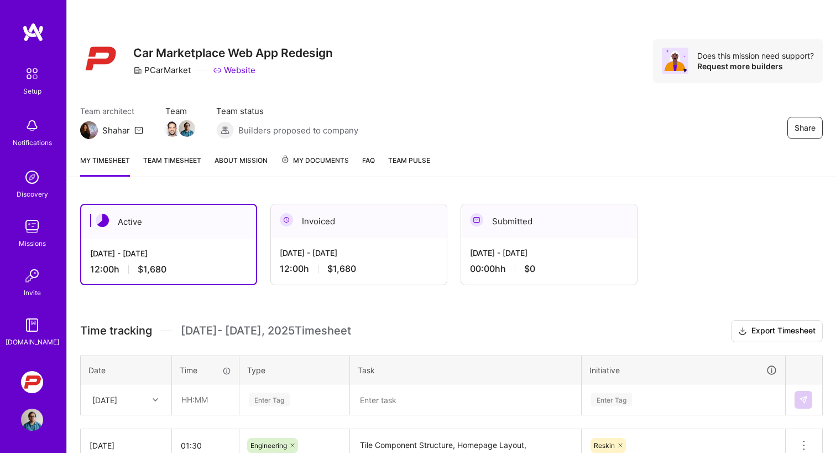
scroll to position [332, 0]
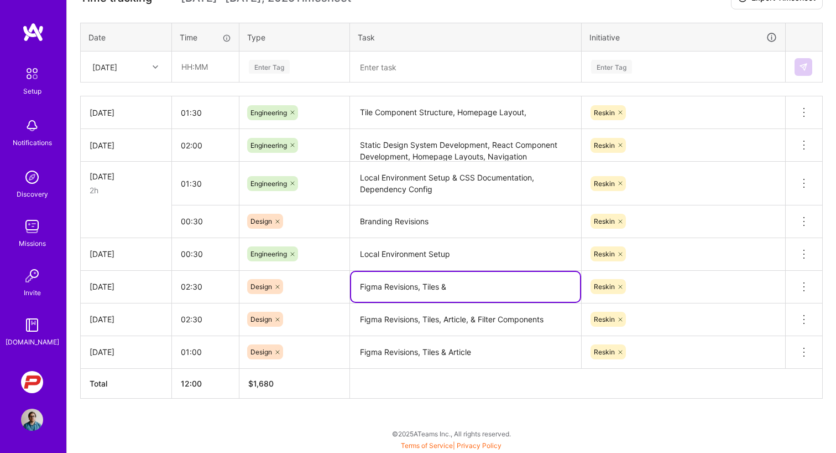
click at [484, 350] on textarea "Figma Revisions, Tiles & Article" at bounding box center [465, 352] width 229 height 30
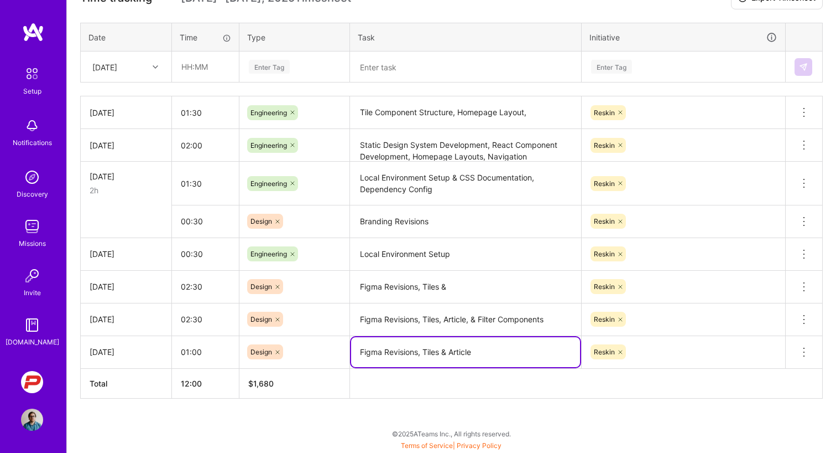
click at [481, 290] on textarea "Figma Revisions, Tiles &" at bounding box center [465, 287] width 229 height 31
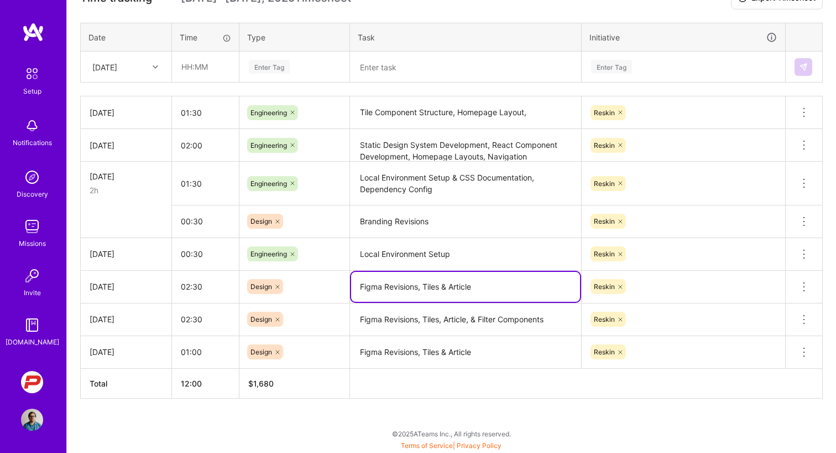
type textarea "Figma Revisions, Tiles & Article"
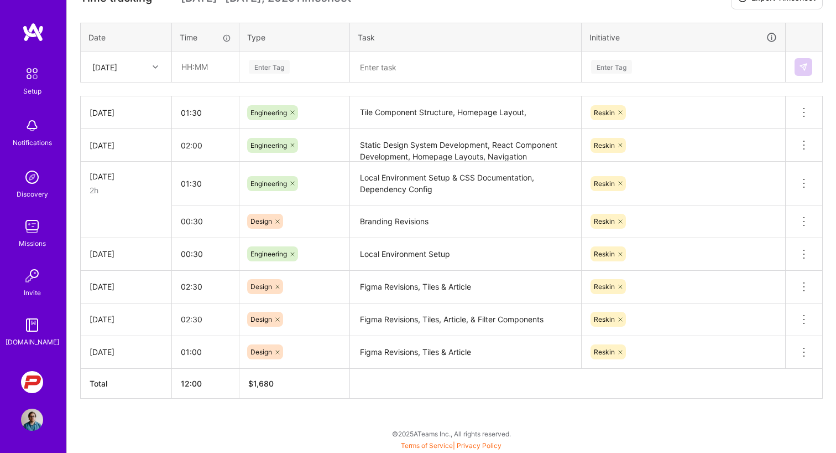
click at [495, 380] on th at bounding box center [586, 383] width 473 height 30
click at [494, 385] on th at bounding box center [586, 383] width 473 height 30
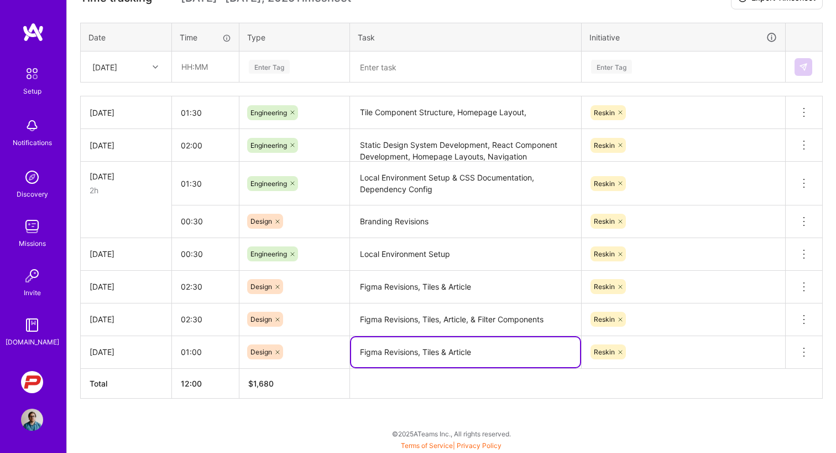
click at [527, 346] on textarea "Figma Revisions, Tiles & Article" at bounding box center [465, 352] width 229 height 30
click at [489, 209] on textarea "Branding Revisions" at bounding box center [465, 221] width 229 height 30
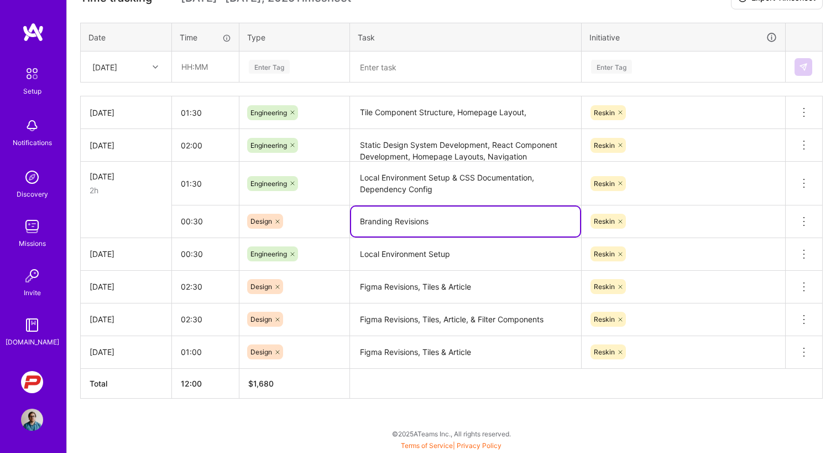
click at [486, 214] on textarea "Branding Revisions" at bounding box center [465, 221] width 229 height 30
type textarea "Branding Revisions, Updating Tokens"
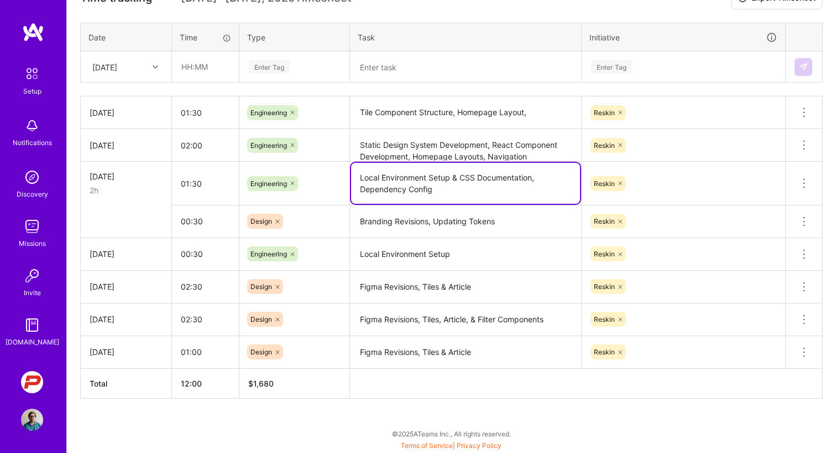
click at [494, 196] on textarea "Local Environment Setup & CSS Documentation, Dependency Config" at bounding box center [465, 183] width 229 height 41
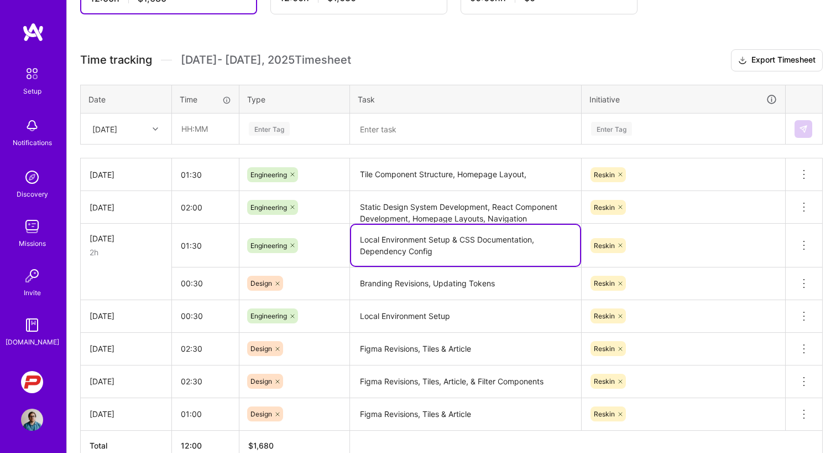
scroll to position [259, 0]
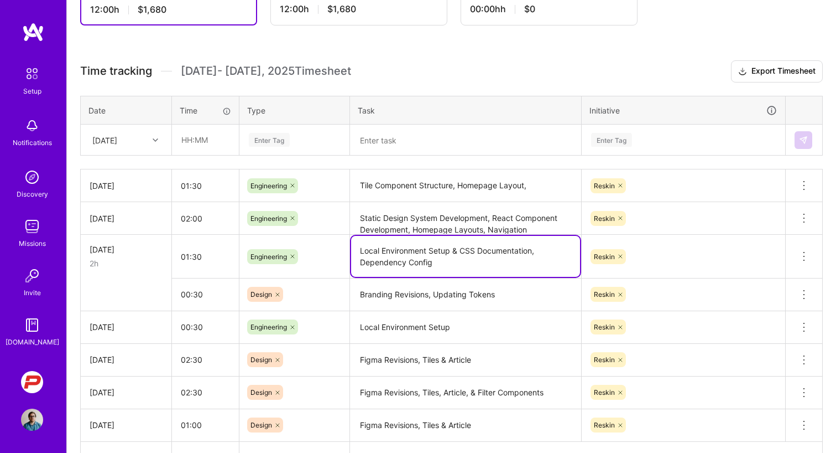
click at [496, 54] on div "Active Aug 1 - Aug 15, 2025 12:00 h $1,680 Invoiced Jul 16 - Jul 31, 2025 12:00…" at bounding box center [452, 228] width 770 height 595
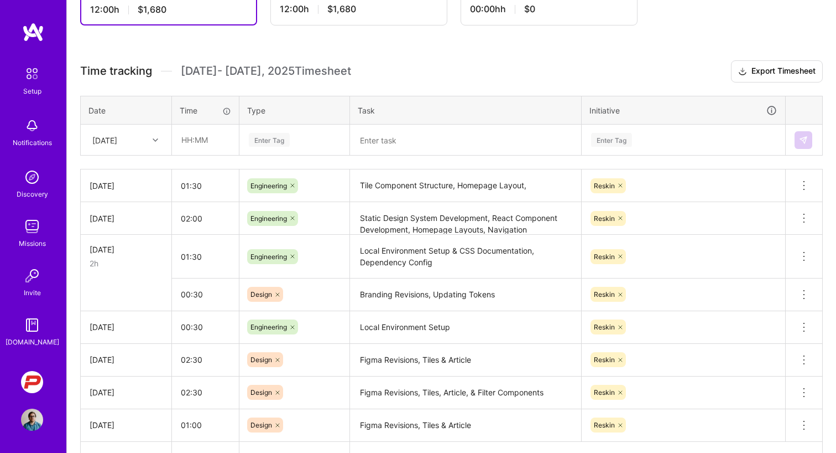
click at [486, 75] on h3 "Time tracking [DATE] - [DATE] Timesheet Export Timesheet" at bounding box center [451, 71] width 743 height 22
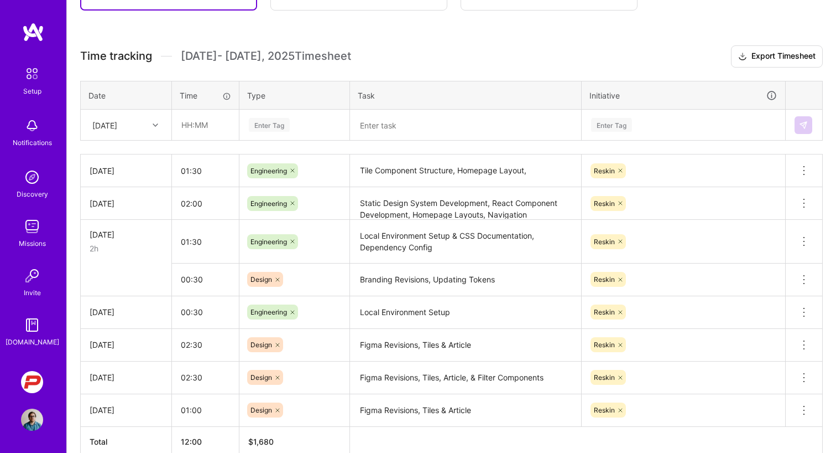
scroll to position [282, 0]
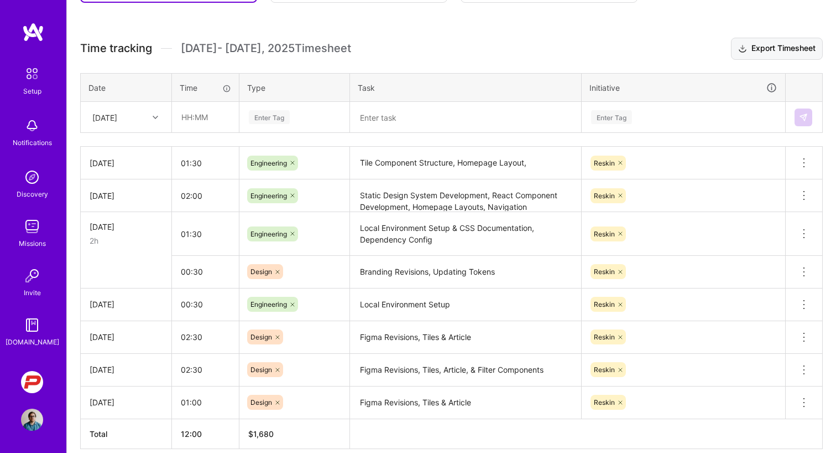
click at [761, 45] on button "Export Timesheet" at bounding box center [777, 49] width 92 height 22
click at [522, 45] on h3 "Time tracking [DATE] - [DATE] Timesheet Export Timesheet" at bounding box center [451, 49] width 743 height 22
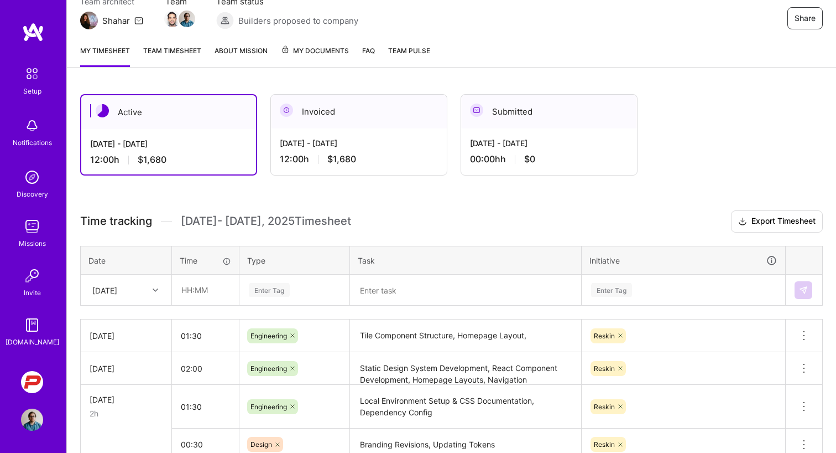
scroll to position [108, 0]
click at [385, 124] on div "Invoiced" at bounding box center [359, 113] width 176 height 34
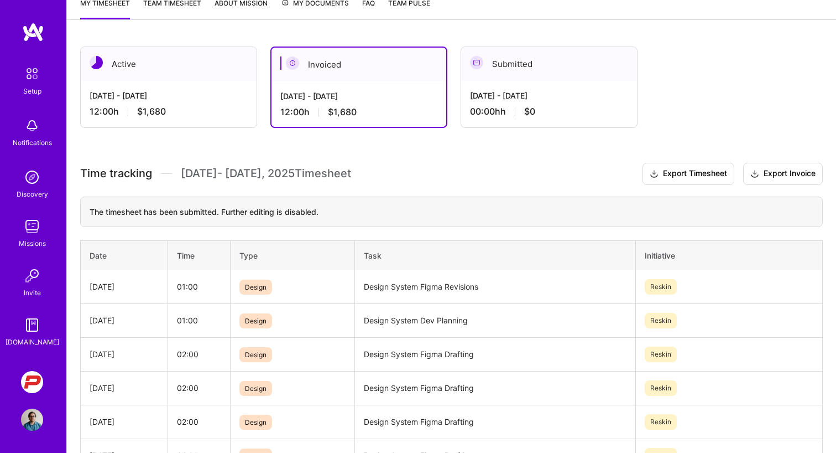
scroll to position [132, 0]
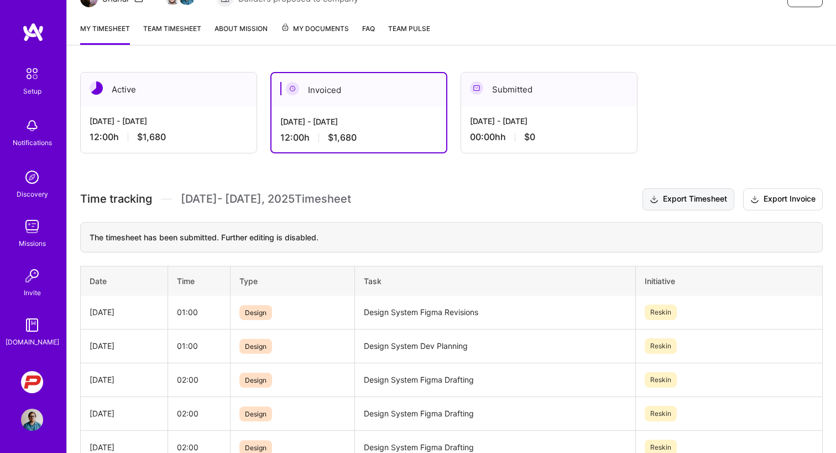
click at [679, 202] on button "Export Timesheet" at bounding box center [689, 199] width 92 height 22
click at [480, 199] on h3 "Time tracking Jul 16 - Jul 31 , 2025 Timesheet Export Timesheet Export Invoice" at bounding box center [451, 199] width 743 height 22
click at [196, 128] on div "Aug 1 - Aug 15, 2025 12:00 h $1,680" at bounding box center [169, 128] width 176 height 45
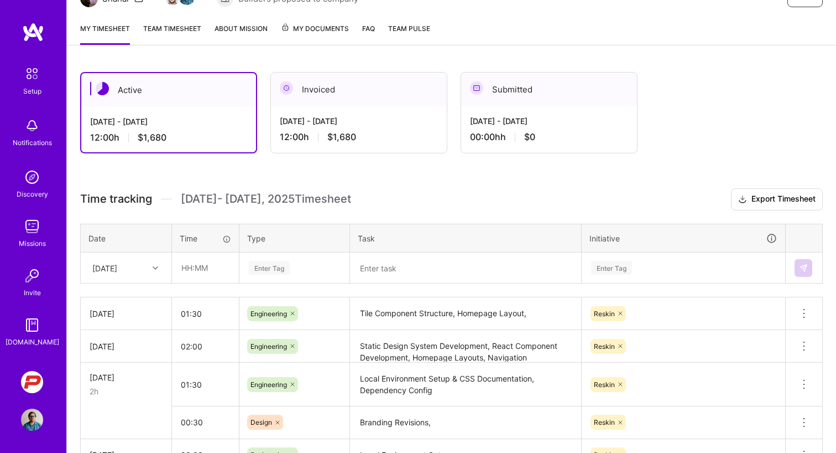
click at [210, 170] on div "Active Aug 1 - Aug 15, 2025 12:00 h $1,680 Invoiced Jul 16 - Jul 31, 2025 12:00…" at bounding box center [452, 356] width 770 height 595
click at [331, 131] on div "Jul 16 - Jul 31, 2025 12:00 h $1,680" at bounding box center [359, 128] width 176 height 45
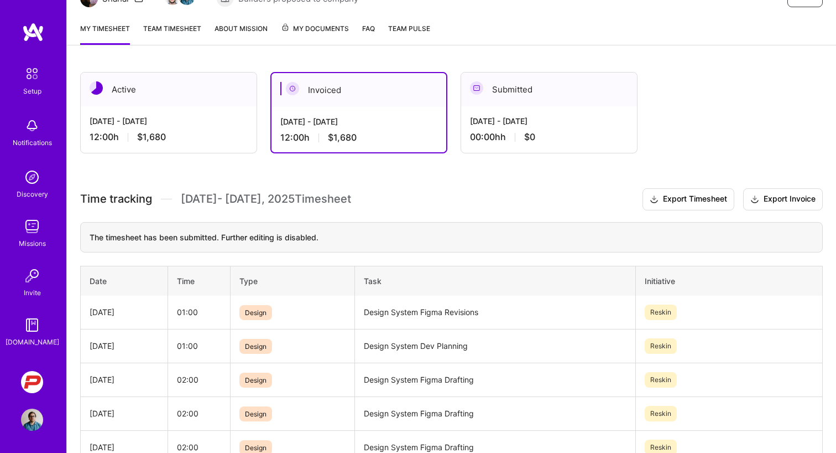
scroll to position [59, 0]
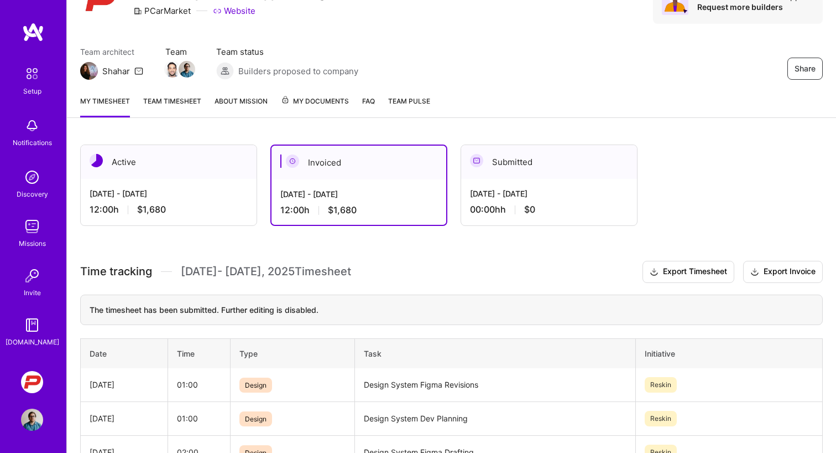
click at [227, 163] on div "Active" at bounding box center [169, 162] width 176 height 34
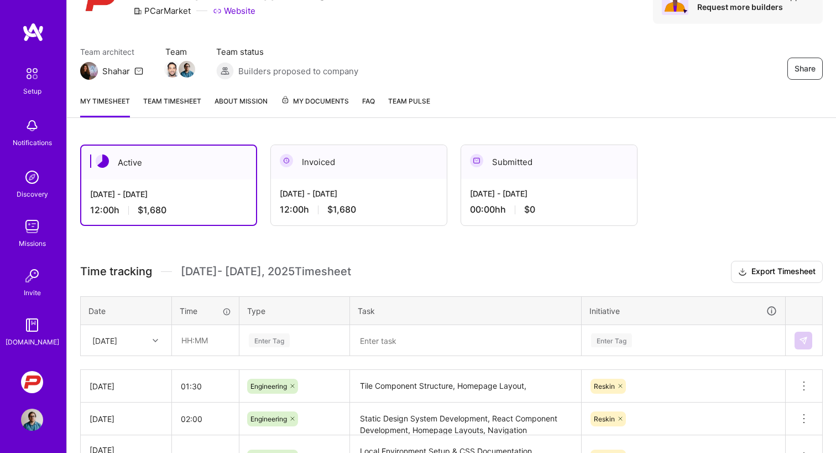
click at [217, 130] on div "Share Car Marketplace Web App Redesign PCarMarket Website Does this mission nee…" at bounding box center [451, 333] width 770 height 785
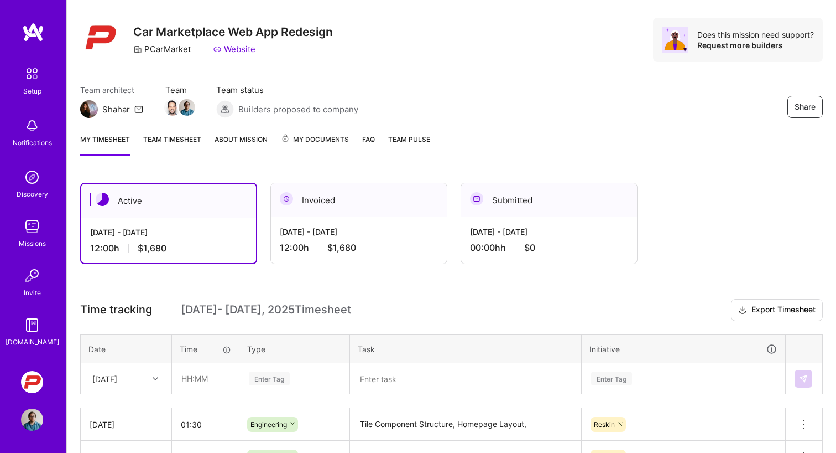
scroll to position [19, 0]
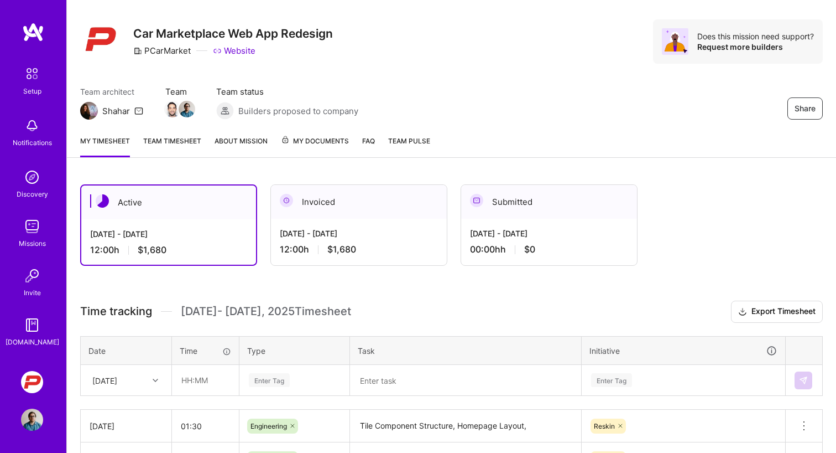
click at [252, 141] on link "About Mission" at bounding box center [241, 146] width 53 height 22
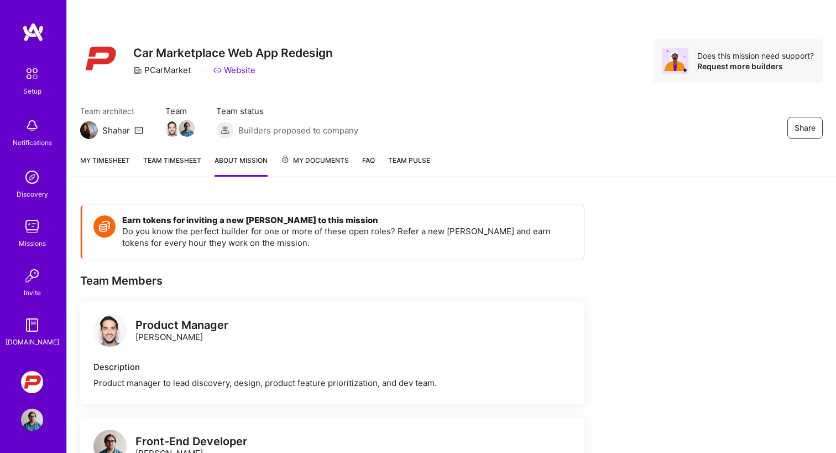
click at [297, 160] on span "My Documents" at bounding box center [315, 160] width 68 height 12
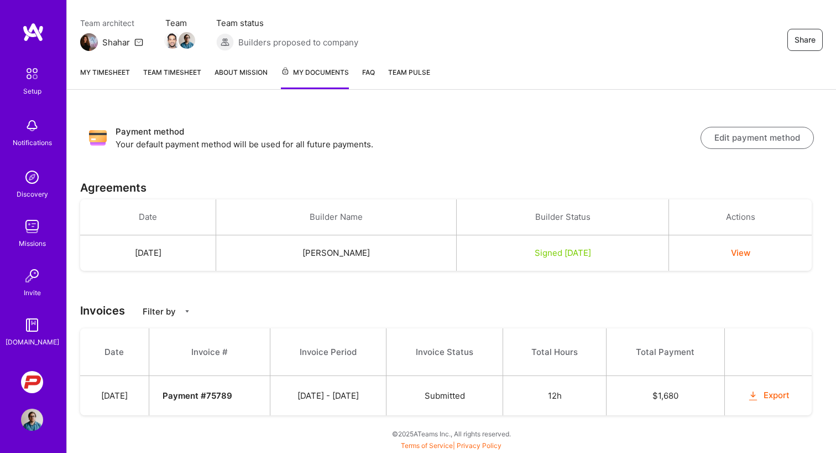
scroll to position [88, 0]
click at [465, 392] on span "Submitted" at bounding box center [445, 395] width 40 height 11
click at [531, 318] on div "Payment method Your default payment method will be used for all future payments…" at bounding box center [452, 278] width 770 height 350
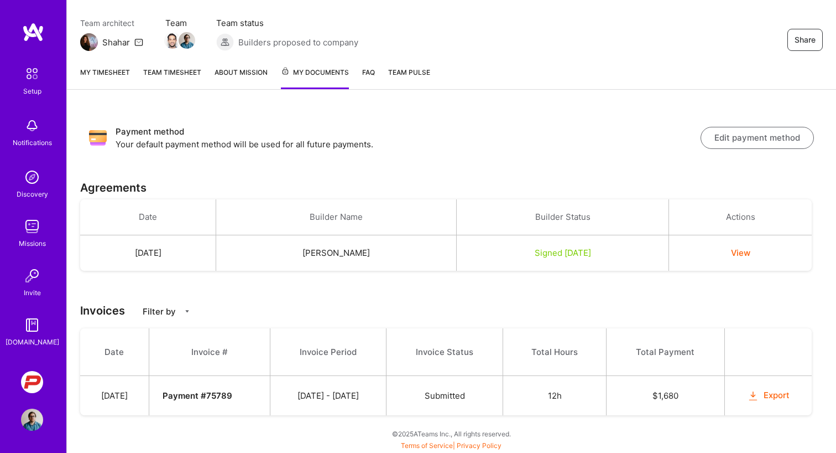
click at [751, 254] on button "View" at bounding box center [740, 253] width 19 height 12
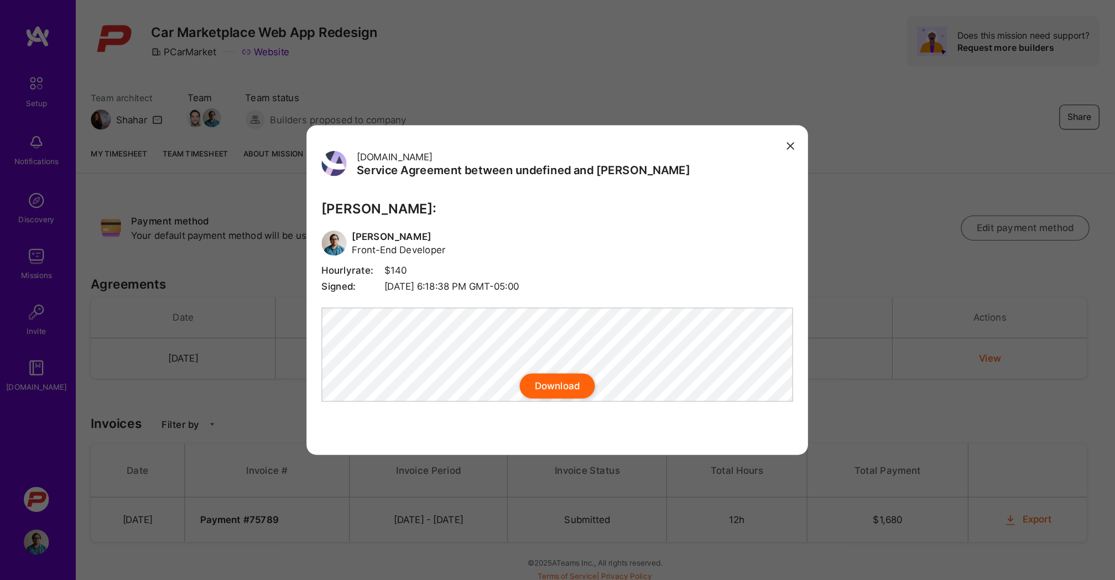
scroll to position [0, 0]
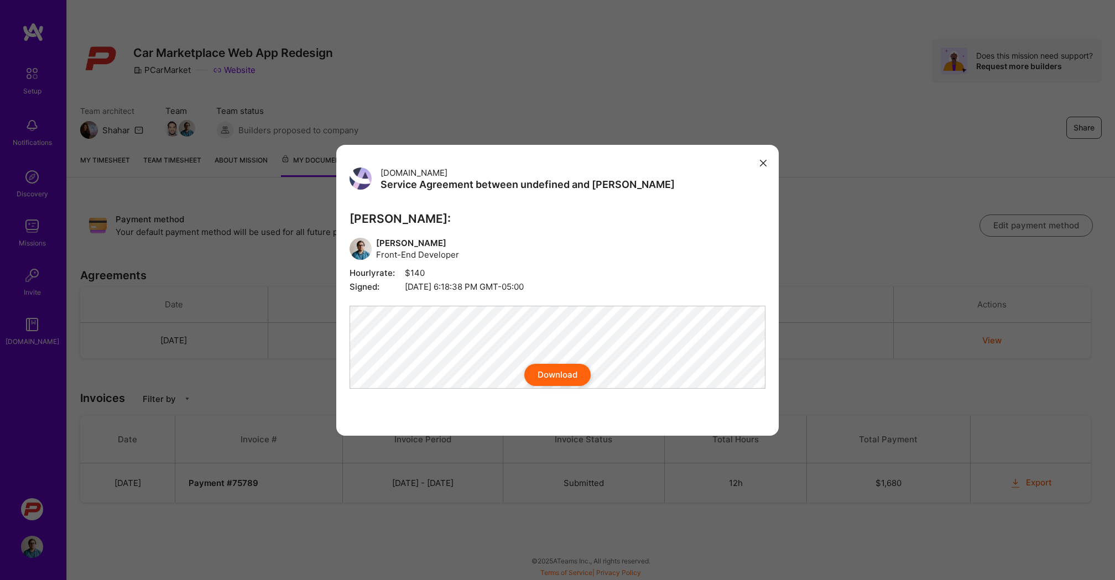
click at [558, 364] on button "Download" at bounding box center [557, 375] width 66 height 22
click at [764, 162] on icon "modal" at bounding box center [763, 163] width 7 height 7
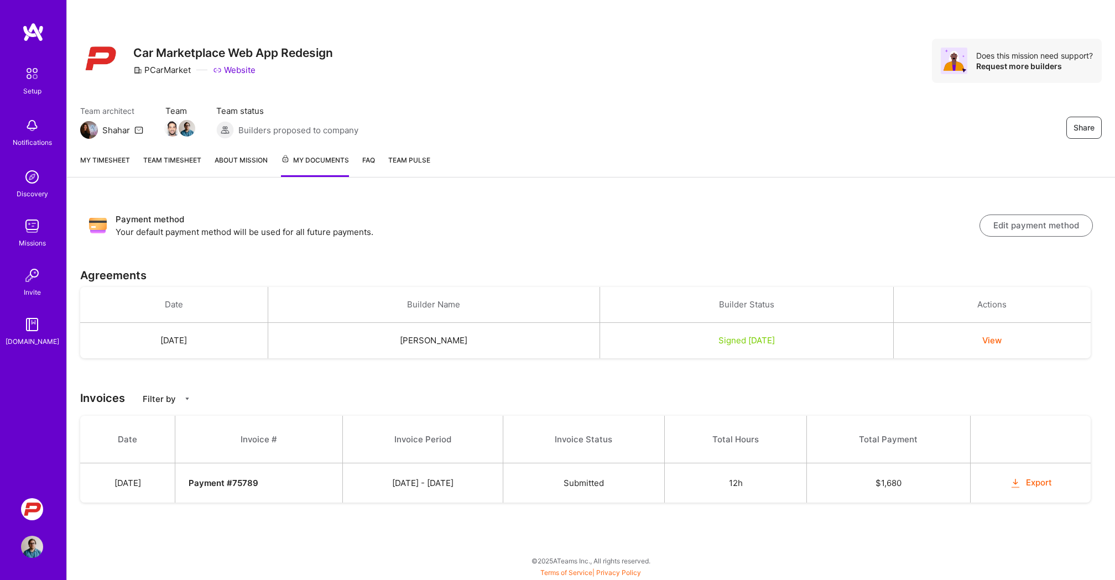
click at [627, 227] on p "Your default payment method will be used for all future payments." at bounding box center [548, 232] width 864 height 12
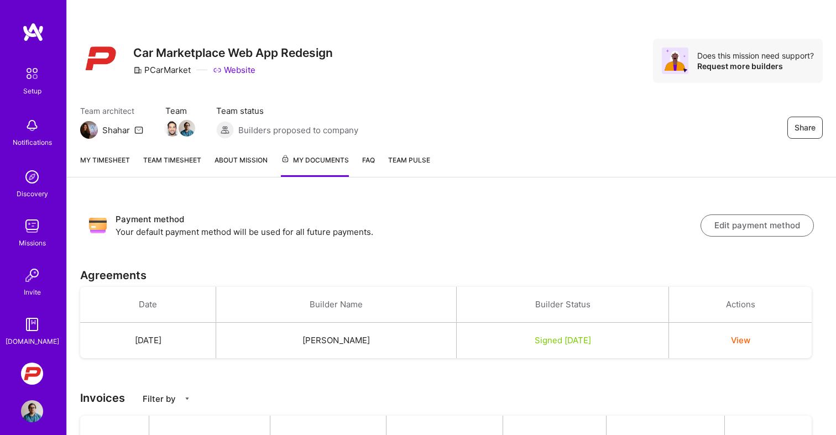
click at [367, 163] on link "FAQ" at bounding box center [368, 165] width 13 height 23
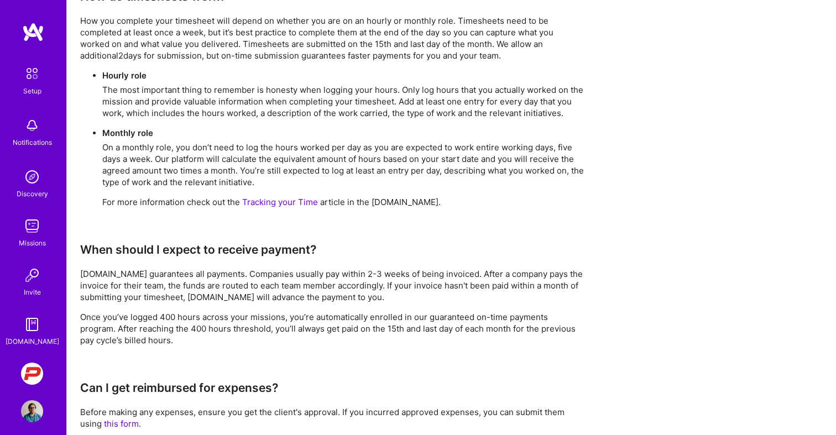
scroll to position [647, 0]
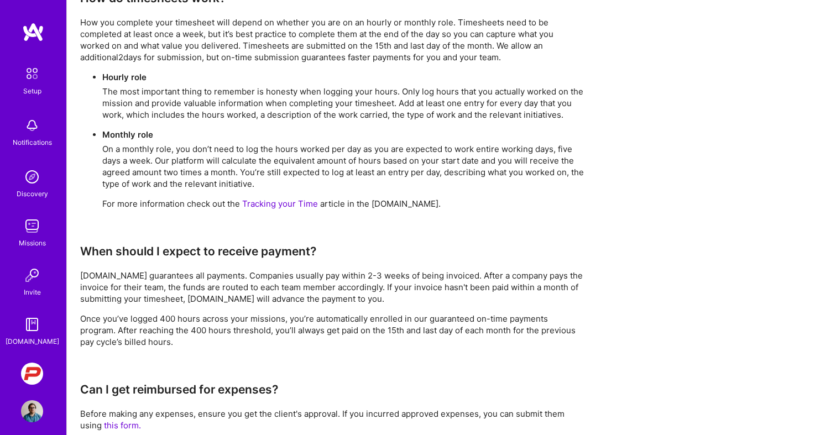
click at [301, 169] on p "On a monthly role, you don’t need to log the hours worked per day as you are ex…" at bounding box center [343, 166] width 482 height 46
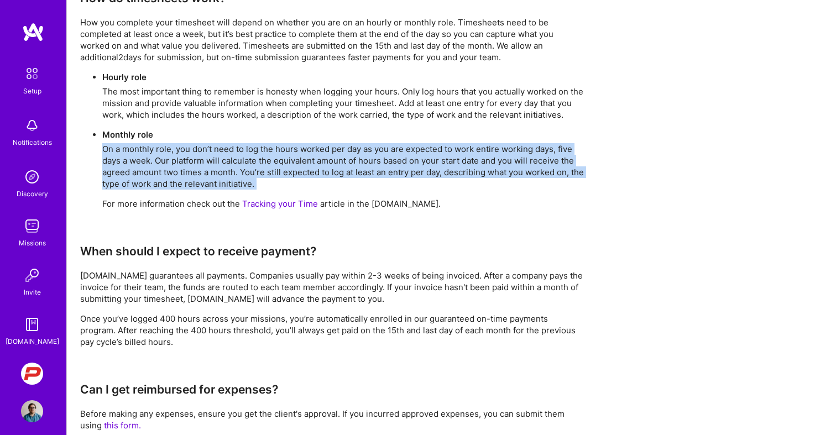
click at [301, 169] on p "On a monthly role, you don’t need to log the hours worked per day as you are ex…" at bounding box center [343, 166] width 482 height 46
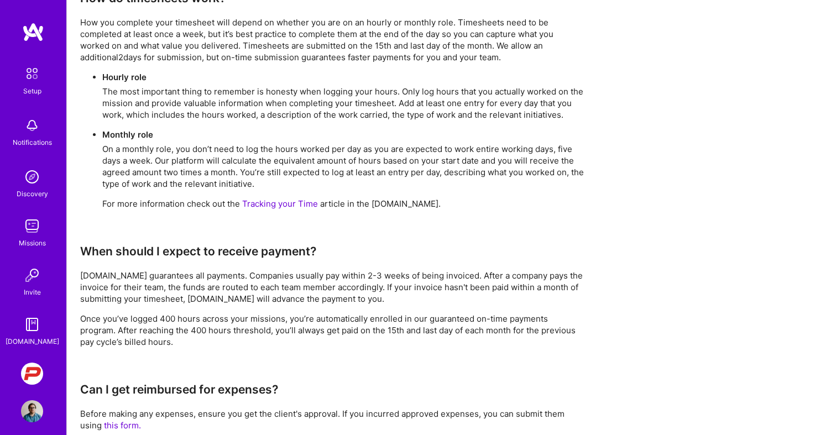
click at [402, 105] on p "The most important thing to remember is honesty when logging your hours. Only l…" at bounding box center [343, 103] width 482 height 35
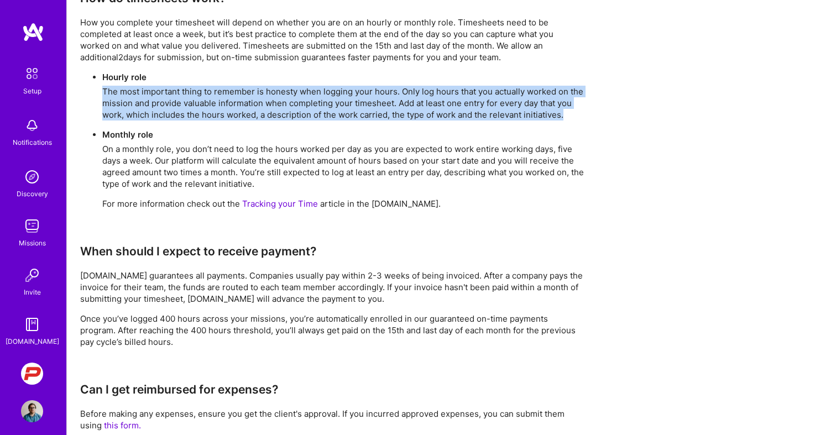
click at [402, 105] on p "The most important thing to remember is honesty when logging your hours. Only l…" at bounding box center [343, 103] width 482 height 35
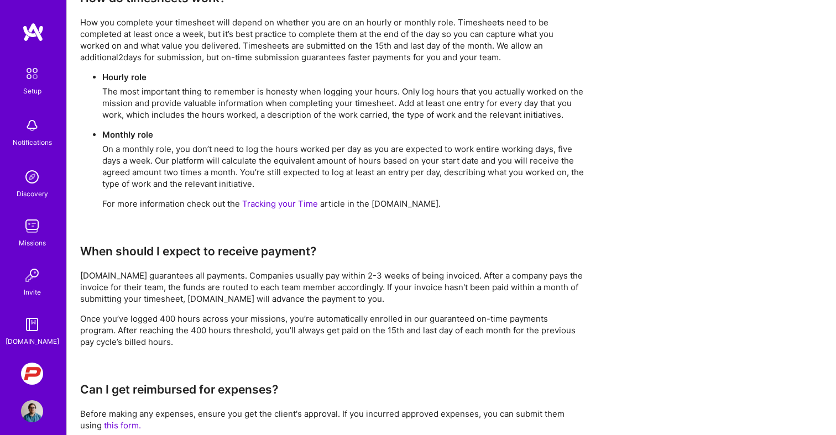
click at [347, 156] on p "On a monthly role, you don’t need to log the hours worked per day as you are ex…" at bounding box center [343, 166] width 482 height 46
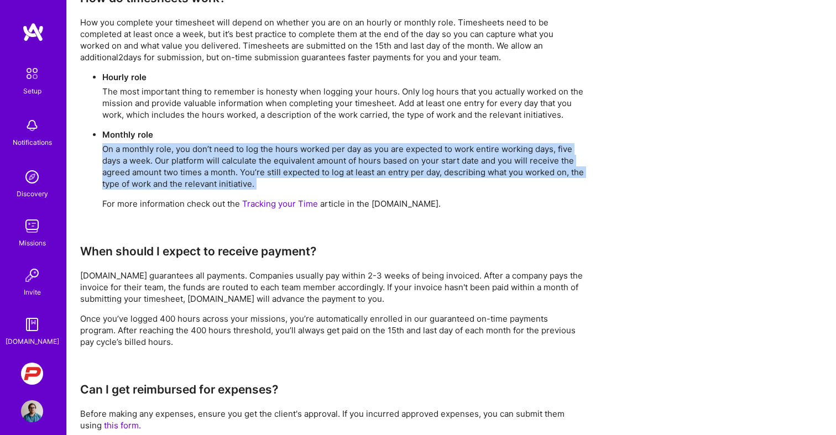
click at [347, 156] on p "On a monthly role, you don’t need to log the hours worked per day as you are ex…" at bounding box center [343, 166] width 482 height 46
click at [344, 162] on p "On a monthly role, you don’t need to log the hours worked per day as you are ex…" at bounding box center [343, 166] width 482 height 46
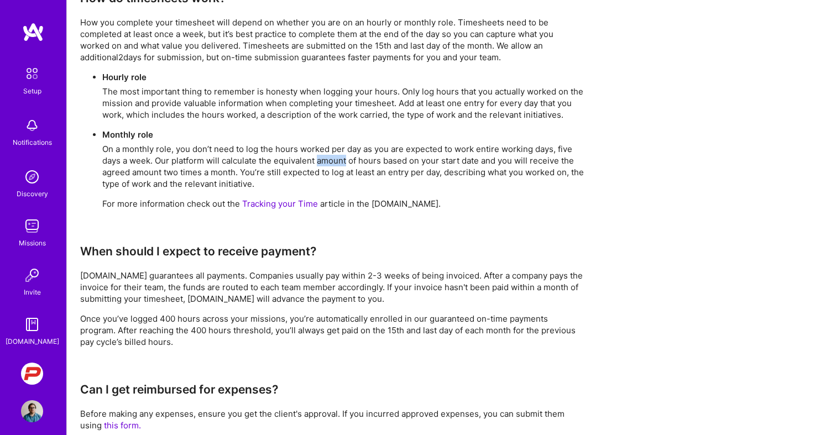
click at [344, 162] on p "On a monthly role, you don’t need to log the hours worked per day as you are ex…" at bounding box center [343, 166] width 482 height 46
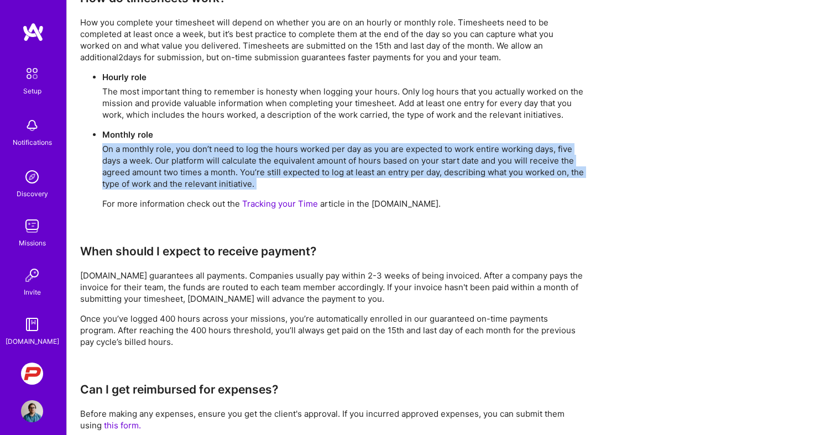
click at [344, 162] on p "On a monthly role, you don’t need to log the hours worked per day as you are ex…" at bounding box center [343, 166] width 482 height 46
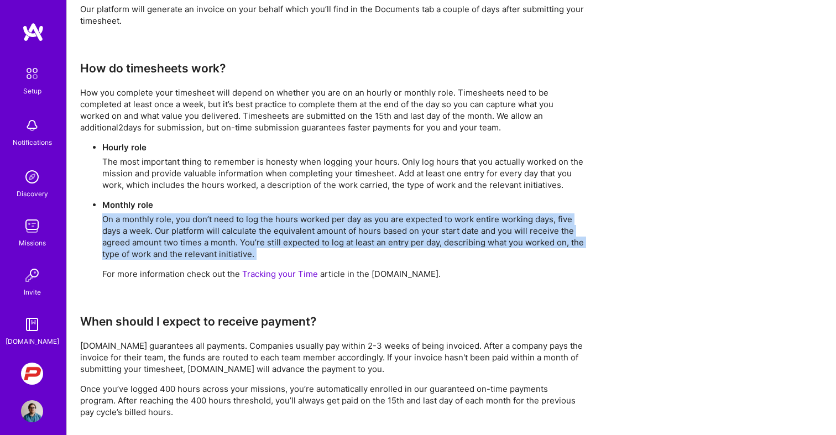
scroll to position [562, 0]
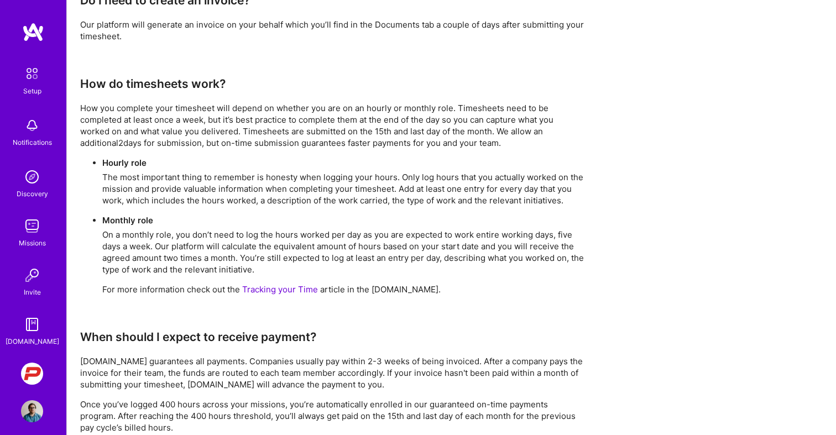
click at [339, 142] on p "How you complete your timesheet will depend on whether you are on an hourly or …" at bounding box center [332, 125] width 505 height 46
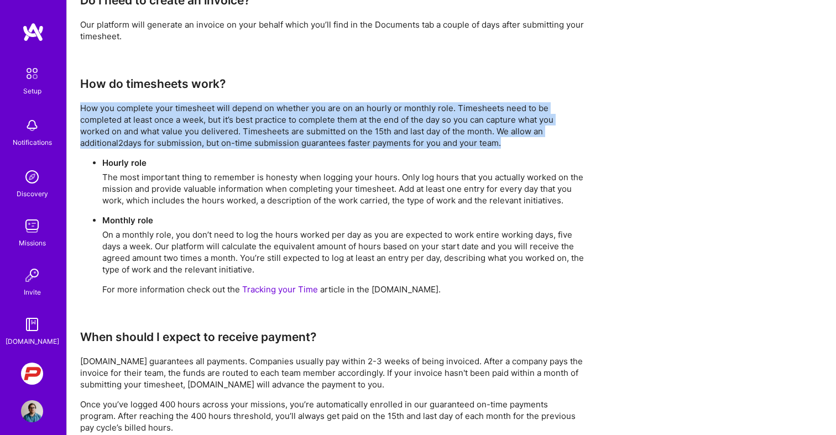
click at [339, 142] on p "How you complete your timesheet will depend on whether you are on an hourly or …" at bounding box center [332, 125] width 505 height 46
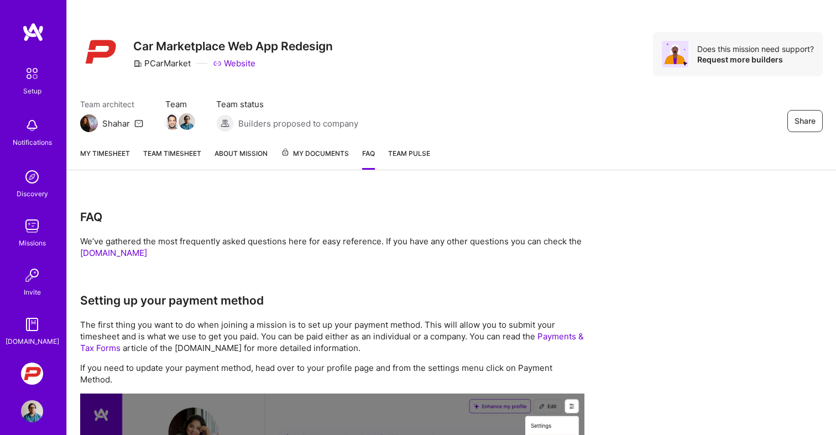
scroll to position [14, 0]
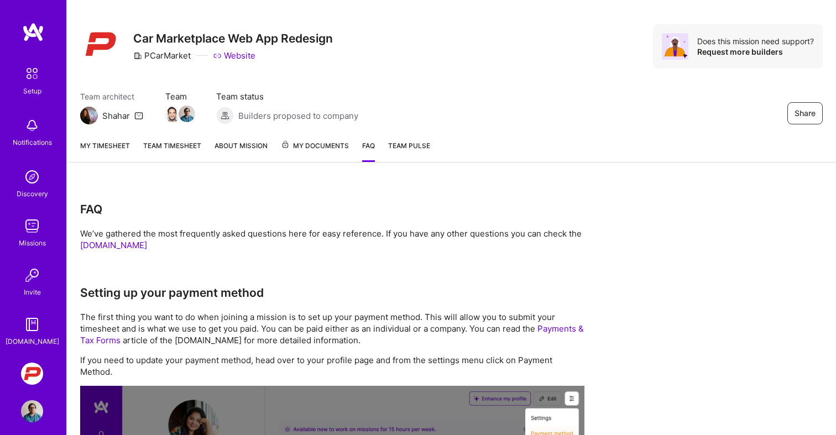
click at [106, 148] on link "My timesheet" at bounding box center [105, 151] width 50 height 22
